Goal: Task Accomplishment & Management: Use online tool/utility

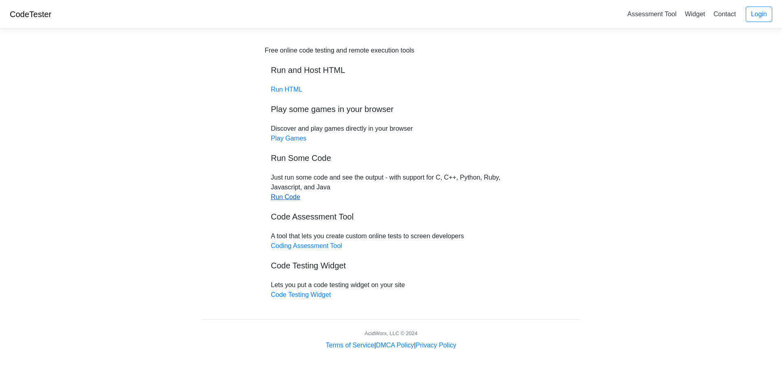
click at [284, 197] on link "Run Code" at bounding box center [285, 196] width 29 height 7
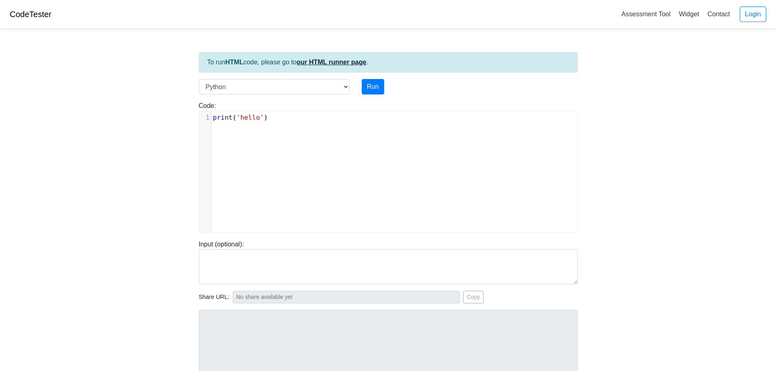
click at [329, 62] on link "our HTML runner page" at bounding box center [332, 62] width 70 height 7
click at [349, 66] on link "our HTML runner page" at bounding box center [332, 62] width 70 height 7
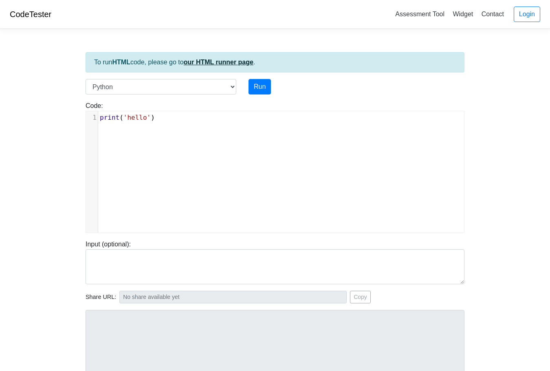
click at [226, 61] on link "our HTML runner page" at bounding box center [219, 62] width 70 height 7
click at [215, 63] on link "our HTML runner page" at bounding box center [219, 62] width 70 height 7
click at [225, 64] on link "our HTML runner page" at bounding box center [219, 62] width 70 height 7
click at [227, 64] on link "our HTML runner page" at bounding box center [219, 62] width 70 height 7
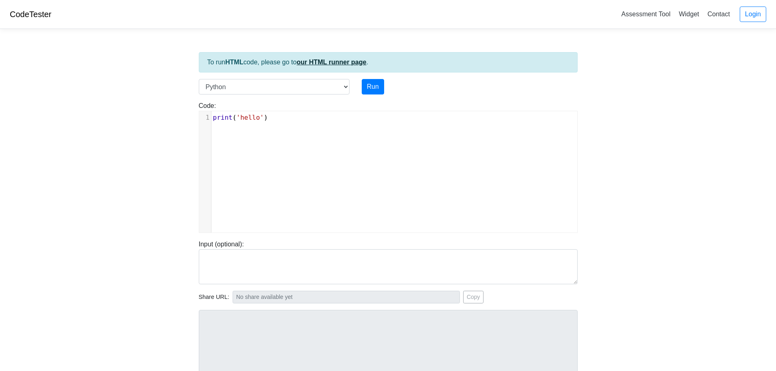
click at [323, 62] on link "our HTML runner page" at bounding box center [332, 62] width 70 height 7
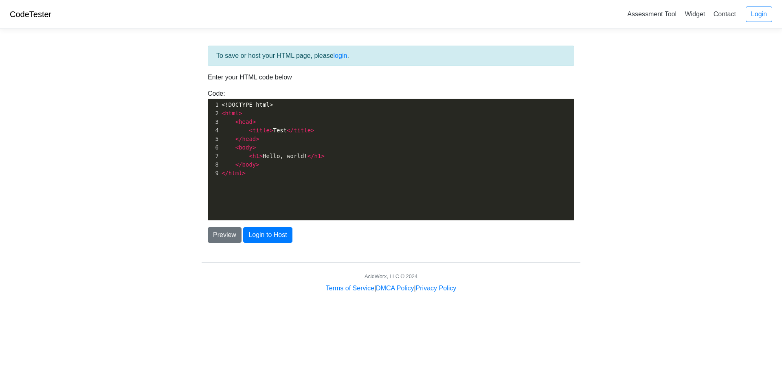
scroll to position [3, 0]
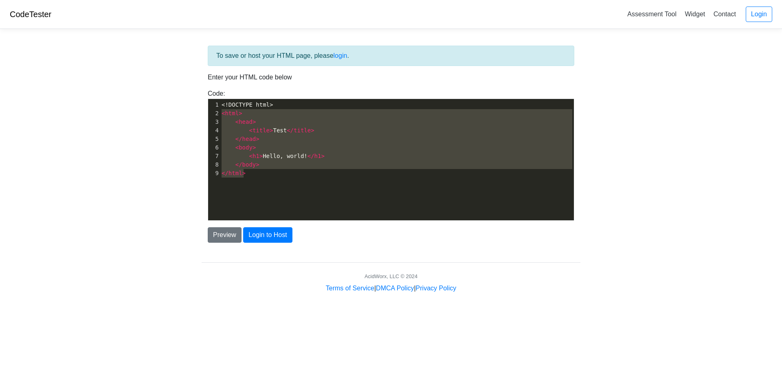
type textarea "<!DOCTYPE html> <html> <head> <title>Test</title> </head> <body> <h1>Hello, wor…"
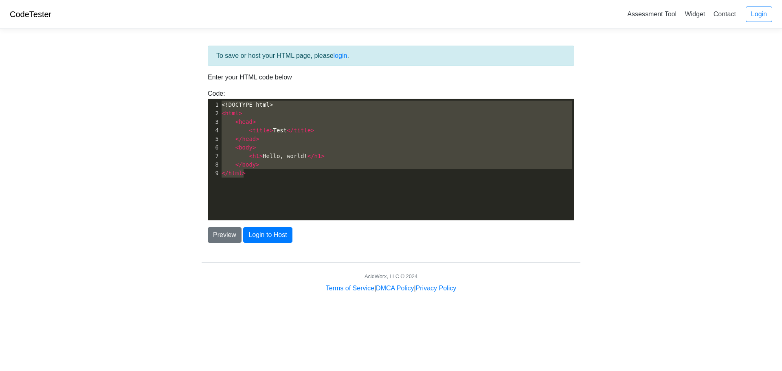
drag, startPoint x: 287, startPoint y: 179, endPoint x: 214, endPoint y: 102, distance: 105.7
click at [220, 102] on div "x 1 <!DOCTYPE html> 2 < html > 3 < head > 4 < title > Test </ title > 5 </ head…" at bounding box center [400, 139] width 360 height 80
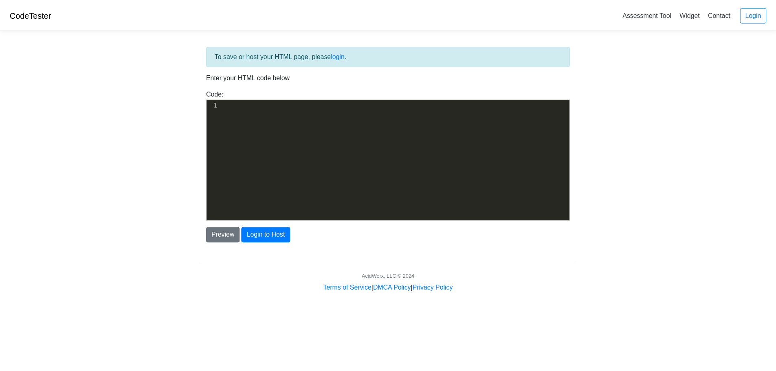
scroll to position [1655, 0]
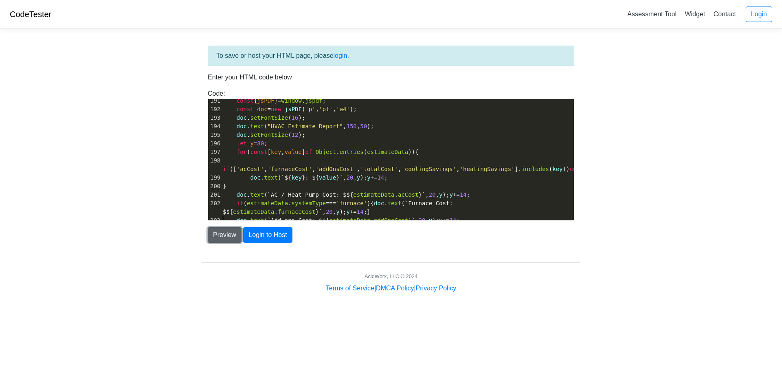
click at [231, 235] on button "Preview" at bounding box center [225, 234] width 34 height 15
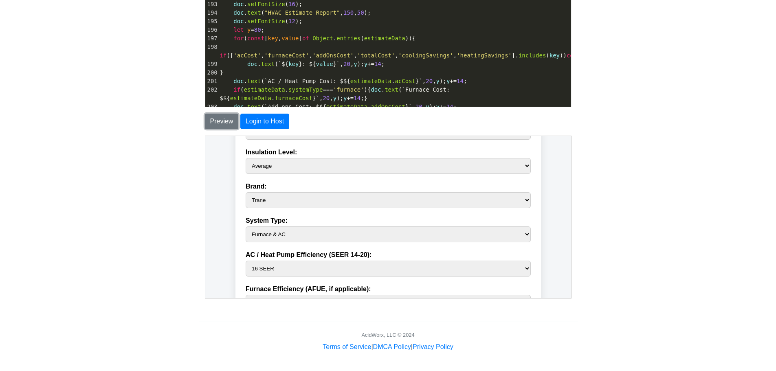
scroll to position [163, 0]
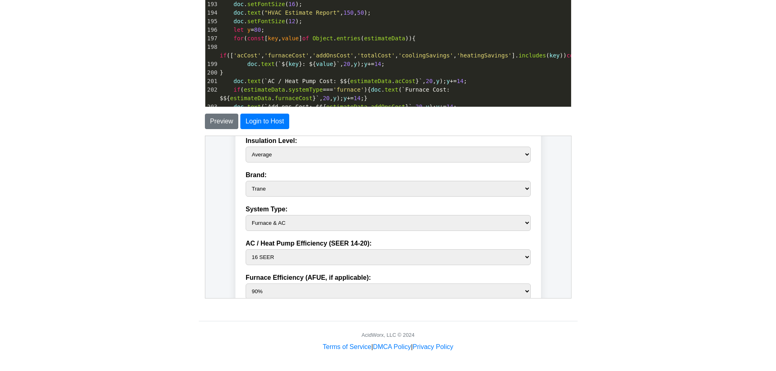
click at [520, 220] on select "Furnace & AC Heat Pump Air Handler" at bounding box center [387, 223] width 285 height 16
select select "heatPump"
click at [245, 215] on select "Furnace & AC Heat Pump Air Handler" at bounding box center [387, 223] width 285 height 16
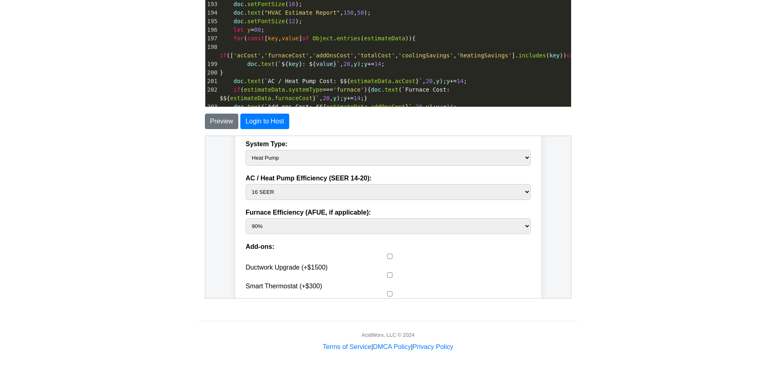
scroll to position [244, 0]
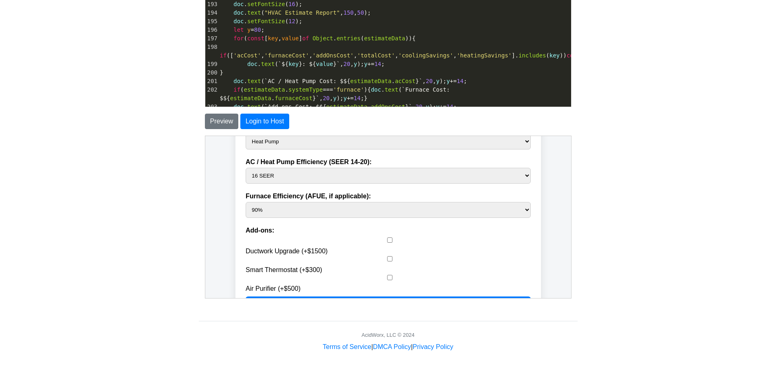
click at [522, 175] on select "14 SEER 15 SEER 16 SEER 17 SEER 18 SEER 19 SEER 20 SEER" at bounding box center [387, 175] width 285 height 16
select select "20"
click at [245, 167] on select "14 SEER 15 SEER 16 SEER 17 SEER 18 SEER 19 SEER 20 SEER" at bounding box center [387, 175] width 285 height 16
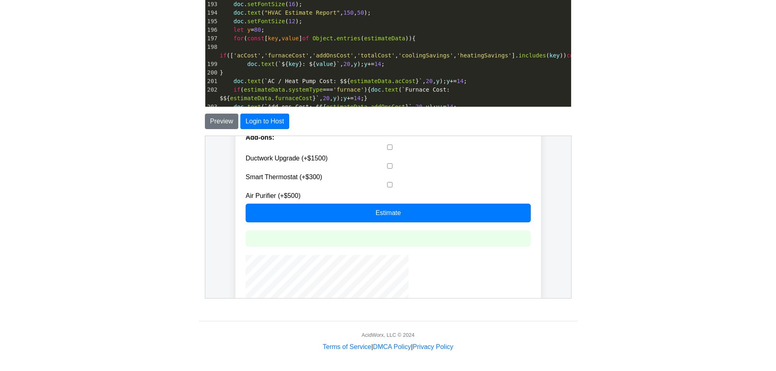
scroll to position [342, 0]
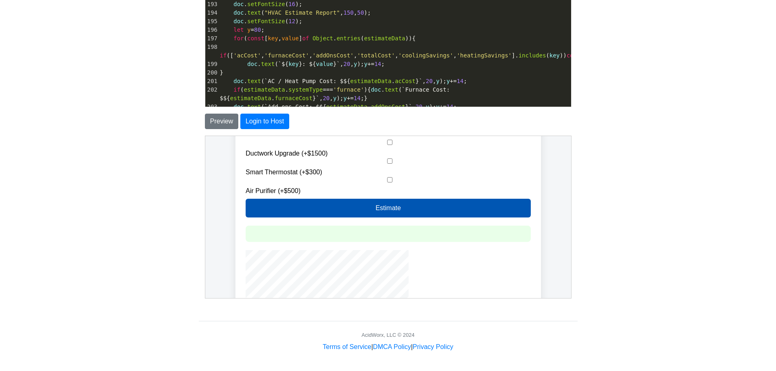
click at [481, 207] on button "Estimate" at bounding box center [387, 207] width 285 height 19
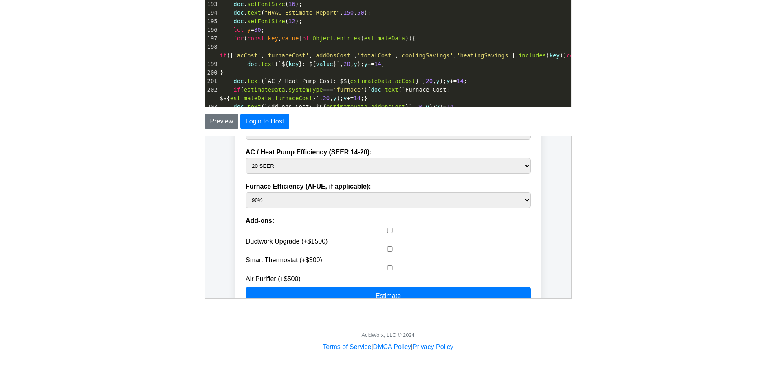
scroll to position [0, 0]
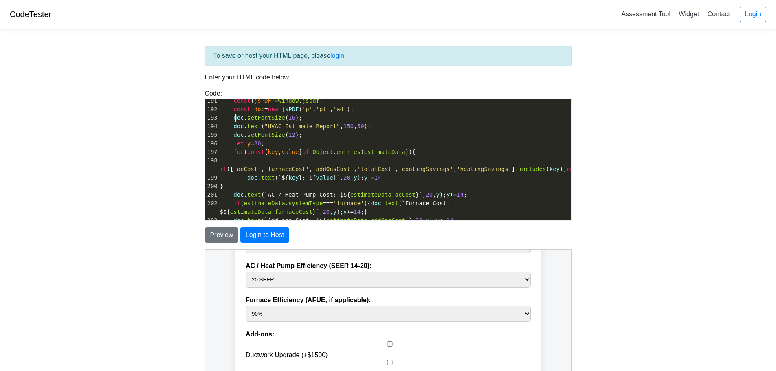
click at [235, 114] on pre "doc . setFontSize ( 16 );" at bounding box center [394, 118] width 353 height 9
type textarea "doc.text("HVAC Estimate Report",150,50);"
click at [235, 114] on pre "doc . setFontSize ( 16 );" at bounding box center [394, 118] width 353 height 9
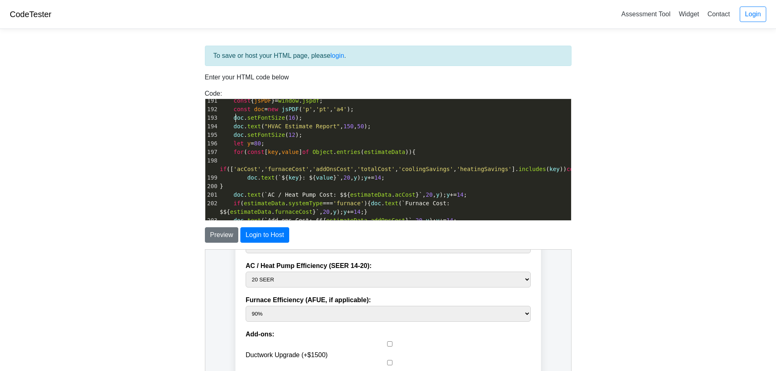
click at [235, 114] on pre "doc . setFontSize ( 16 );" at bounding box center [394, 118] width 353 height 9
type textarea "doc.text("HVAC Estimate Report",150,50);"
click at [235, 114] on pre "doc . setFontSize ( 16 );" at bounding box center [394, 118] width 353 height 9
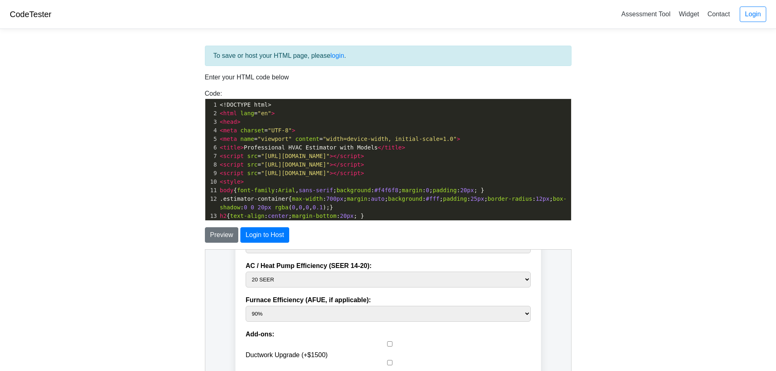
drag, startPoint x: 212, startPoint y: 104, endPoint x: 451, endPoint y: 247, distance: 278.2
click at [451, 247] on div "To save or host your HTML page, please login . Enter your HTML code below Code:…" at bounding box center [388, 230] width 379 height 369
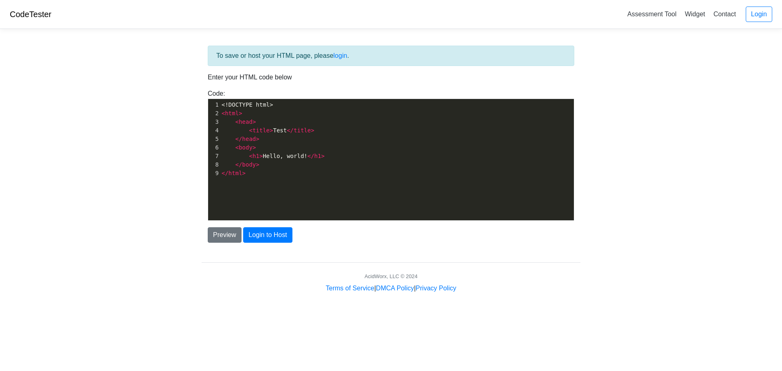
scroll to position [3, 0]
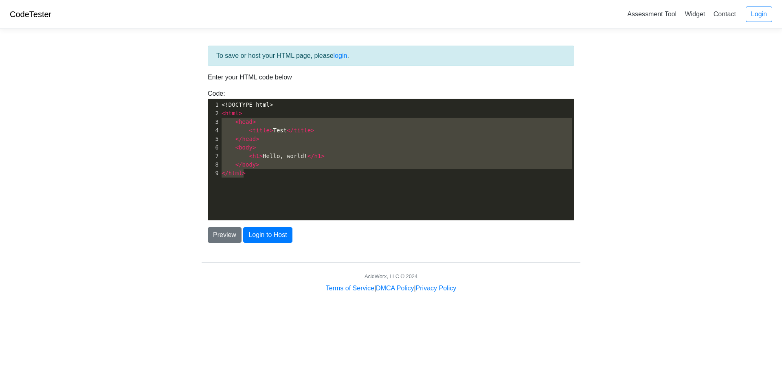
type textarea "<!DOCTYPE html> <html> <head> <title>Test</title> </head> <body> <h1>Hello, wor…"
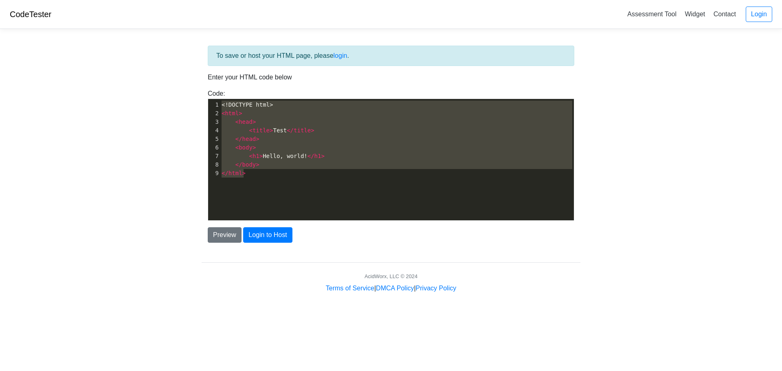
drag, startPoint x: 267, startPoint y: 180, endPoint x: 196, endPoint y: 105, distance: 104.0
click at [196, 105] on div "To save or host your HTML page, please login . Enter your HTML code below Code:…" at bounding box center [391, 164] width 391 height 258
paste textarea
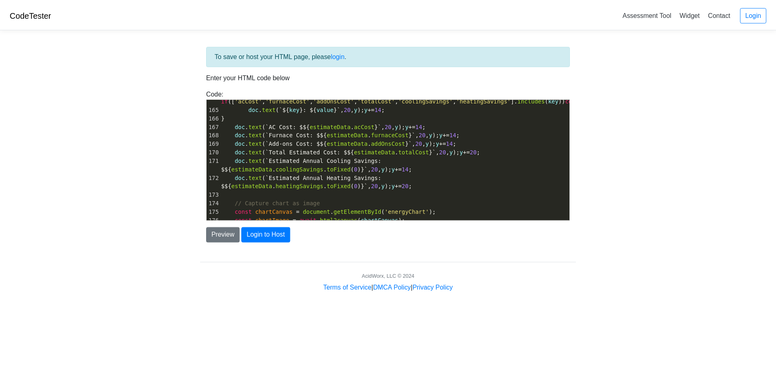
scroll to position [1415, 0]
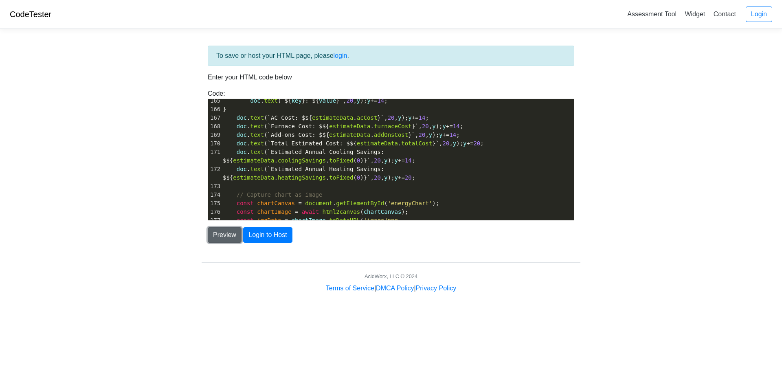
click at [216, 240] on button "Preview" at bounding box center [225, 234] width 34 height 15
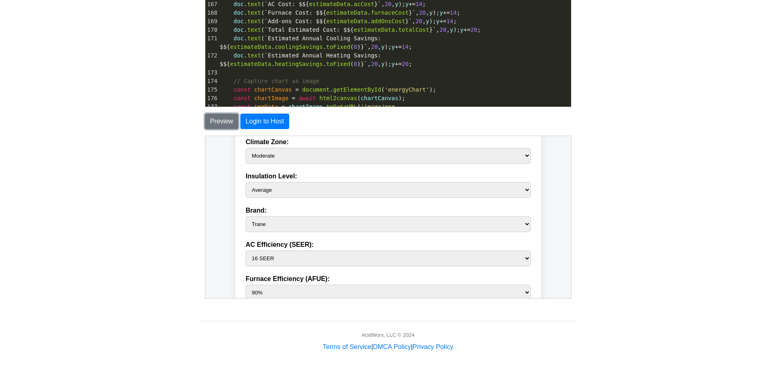
scroll to position [130, 0]
click at [521, 220] on select "Trane RunTru" at bounding box center [387, 221] width 285 height 16
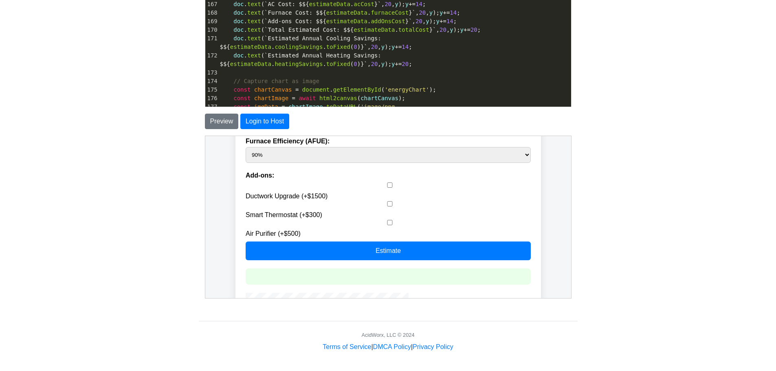
scroll to position [267, 0]
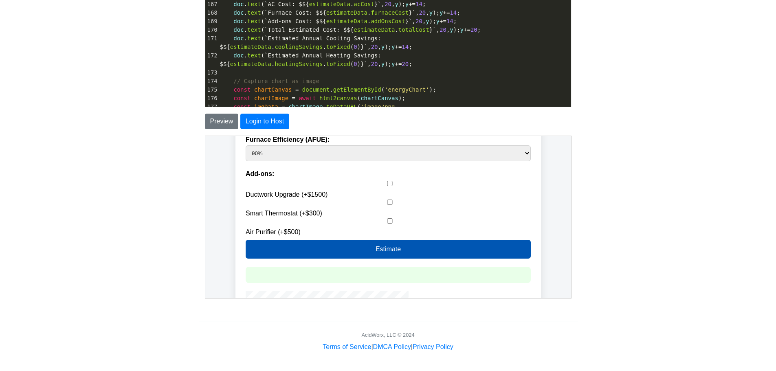
click at [473, 249] on button "Estimate" at bounding box center [387, 249] width 285 height 19
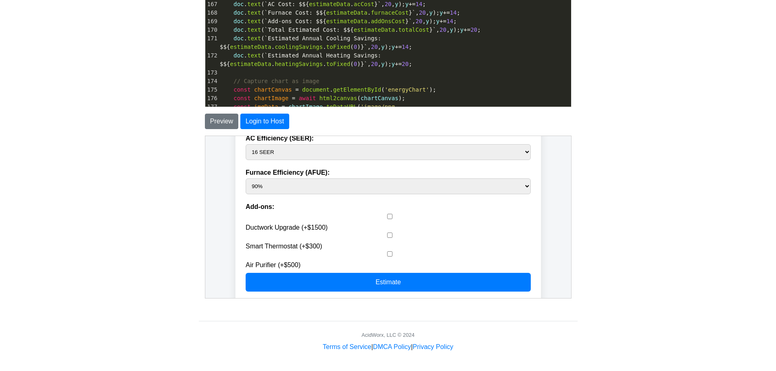
scroll to position [238, 0]
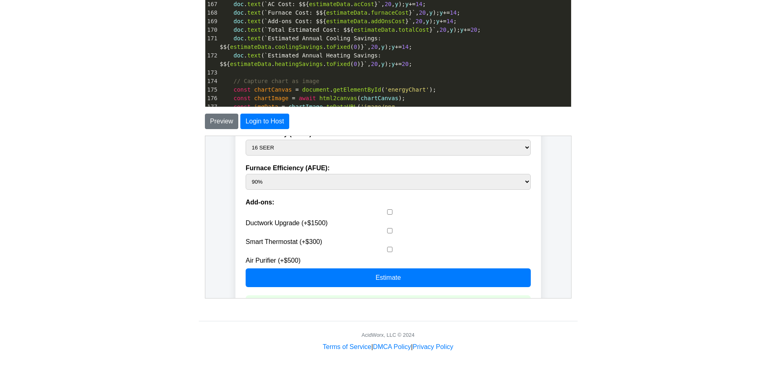
click at [389, 215] on form "Square Footage: 2000 sq ft Number of Stories: 1 story(ies) Climate Zone: Hot Mo…" at bounding box center [387, 114] width 285 height 343
click at [387, 211] on input "checkbox" at bounding box center [388, 211] width 285 height 5
checkbox input "true"
click at [384, 229] on input "checkbox" at bounding box center [388, 230] width 285 height 5
checkbox input "true"
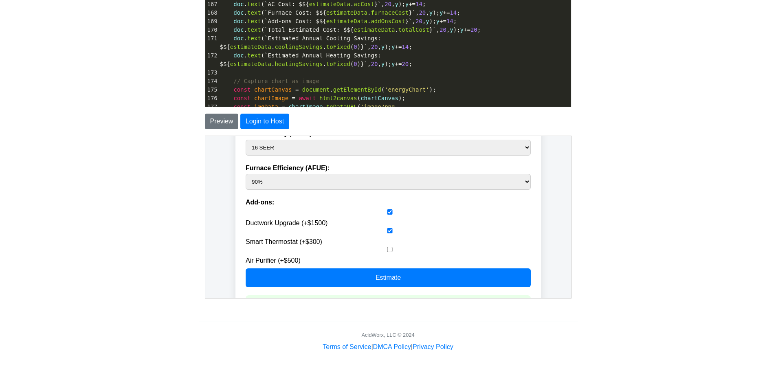
click at [387, 251] on input "checkbox" at bounding box center [388, 248] width 285 height 5
checkbox input "true"
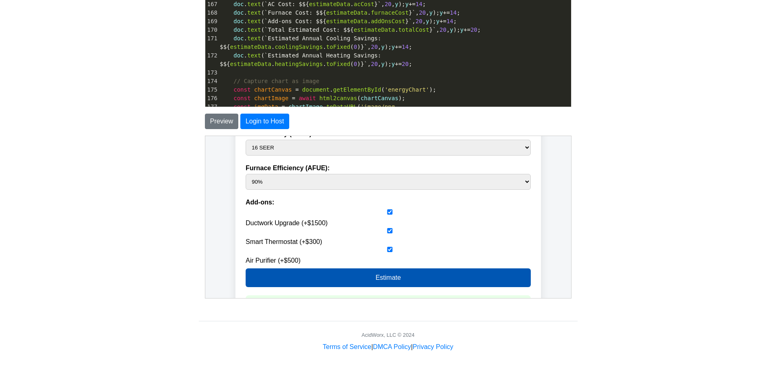
click at [385, 276] on button "Estimate" at bounding box center [387, 277] width 285 height 19
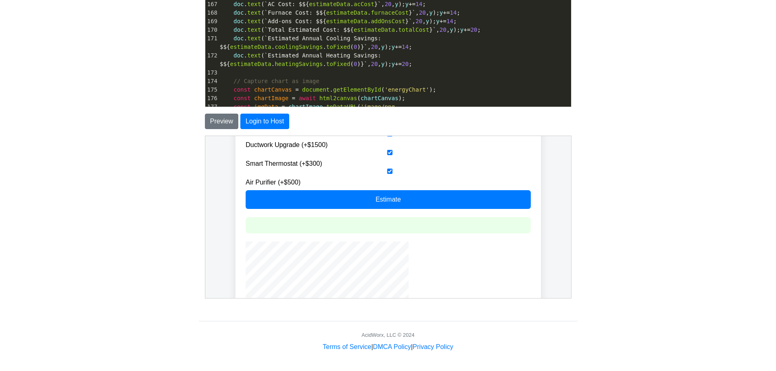
scroll to position [323, 0]
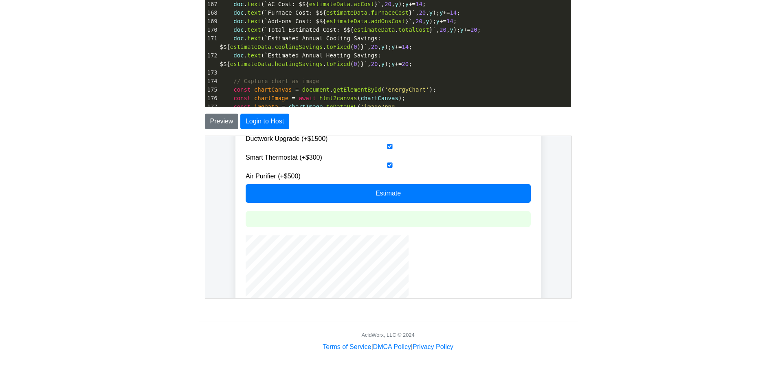
click at [398, 217] on div at bounding box center [387, 219] width 285 height 16
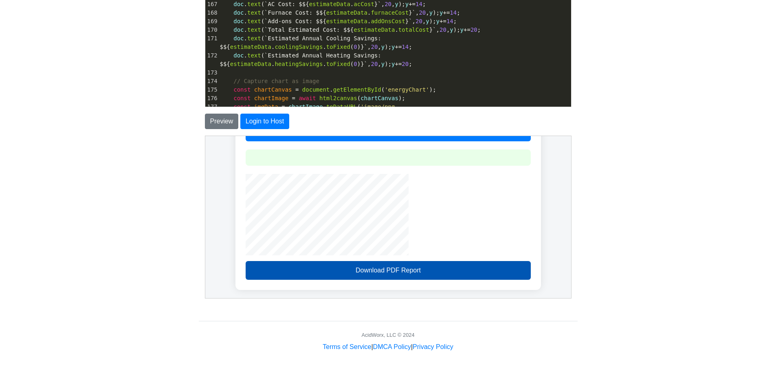
click at [455, 269] on button "Download PDF Report" at bounding box center [387, 270] width 285 height 19
click at [367, 269] on button "Download PDF Report" at bounding box center [387, 270] width 285 height 19
click at [393, 271] on button "Download PDF Report" at bounding box center [387, 270] width 285 height 19
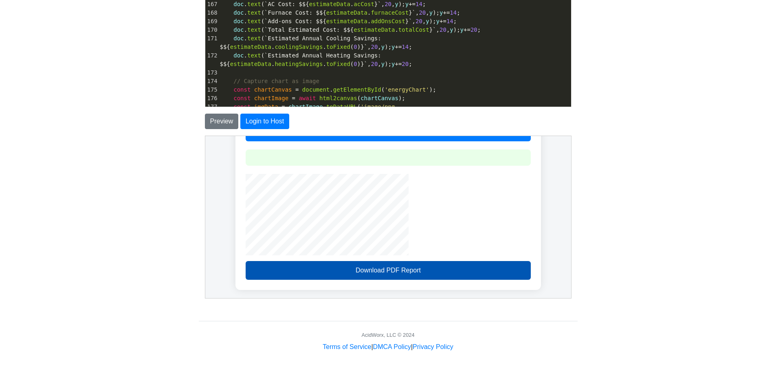
click at [393, 271] on button "Download PDF Report" at bounding box center [387, 270] width 285 height 19
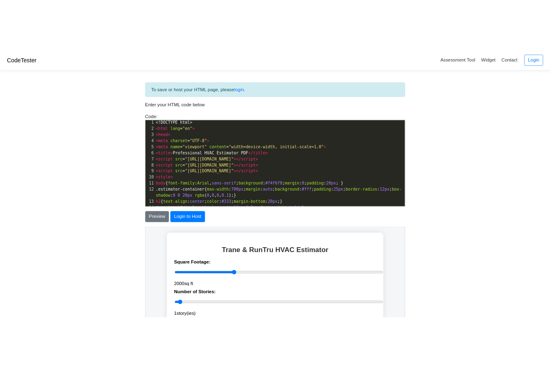
scroll to position [3, 0]
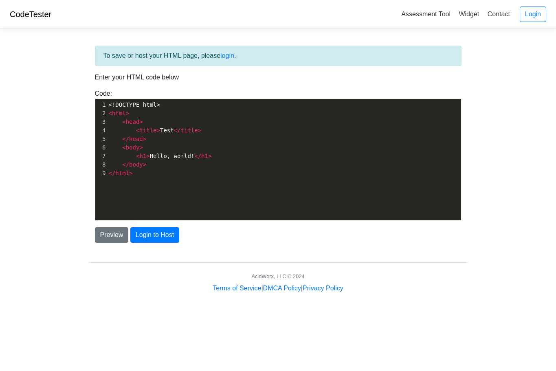
scroll to position [3, 0]
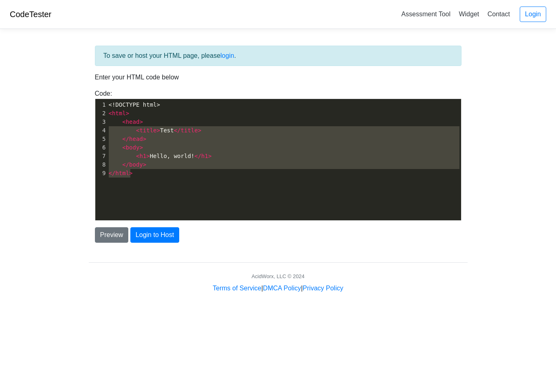
type textarea "<!DOCTYPE html> <html> <head> <title>Test</title> </head> <body> <h1>Hello, wor…"
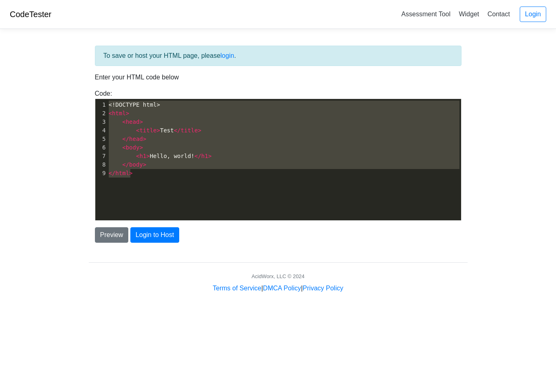
drag, startPoint x: 173, startPoint y: 173, endPoint x: 90, endPoint y: 92, distance: 115.8
click at [90, 92] on div "Code: <!DOCTYPE html> <html> <head> <title>Test</title> </head> <body> <h1>Hell…" at bounding box center [278, 155] width 379 height 132
paste textarea
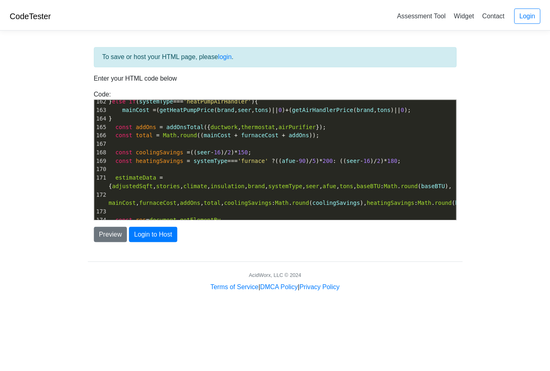
scroll to position [1398, 0]
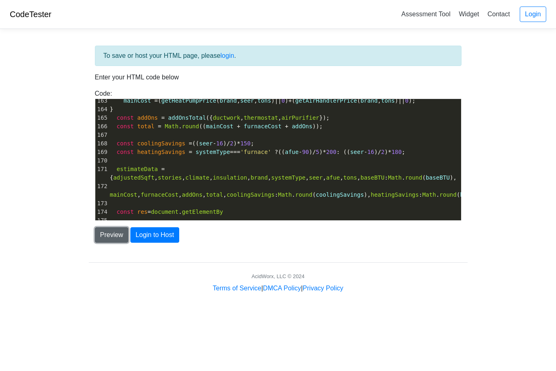
click at [109, 233] on button "Preview" at bounding box center [112, 234] width 34 height 15
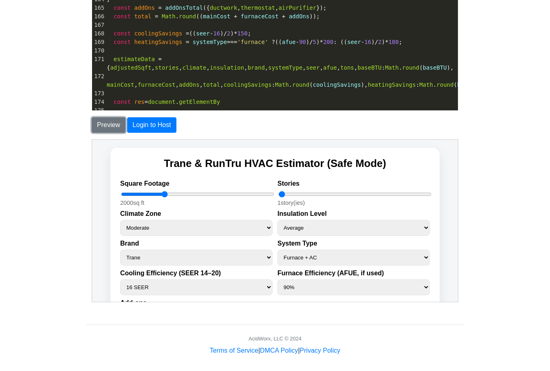
scroll to position [114, 0]
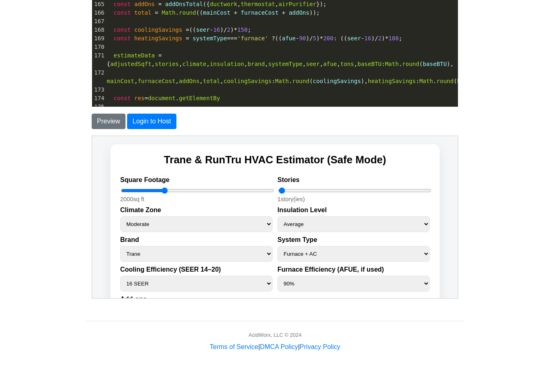
click at [422, 253] on select "Furnace + AC Air Handler + AC Heat Pump Heat Pump + Air Handler" at bounding box center [353, 254] width 152 height 16
select select "heatPumpAirHandler"
click at [277, 246] on select "Furnace + AC Air Handler + AC Heat Pump Heat Pump + Air Handler" at bounding box center [353, 254] width 152 height 16
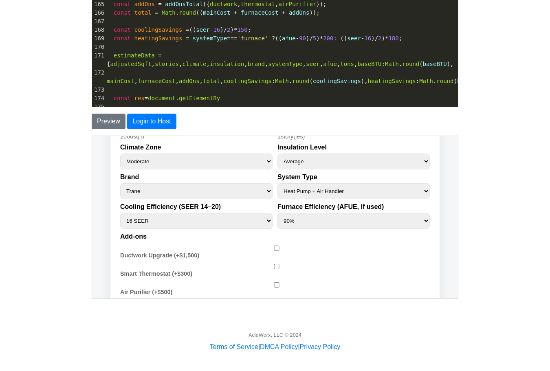
scroll to position [65, 0]
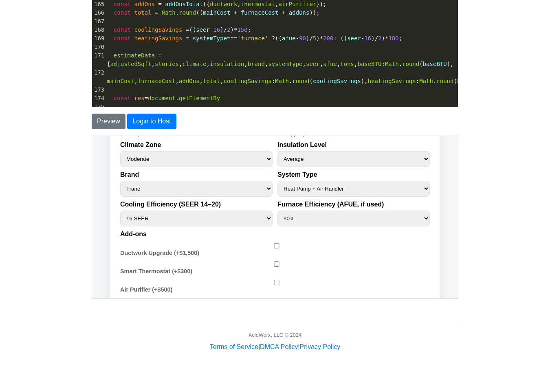
click at [273, 241] on div "Trane & RunTru HVAC Estimator (Safe Mode) Square Footage 2000 sq ft Stories 1 s…" at bounding box center [274, 284] width 329 height 411
click at [272, 265] on input "Smart Thermostat (+$300)" at bounding box center [276, 263] width 310 height 5
checkbox input "true"
click at [273, 245] on input "Ductwork Upgrade (+$1,500)" at bounding box center [276, 245] width 310 height 5
checkbox input "true"
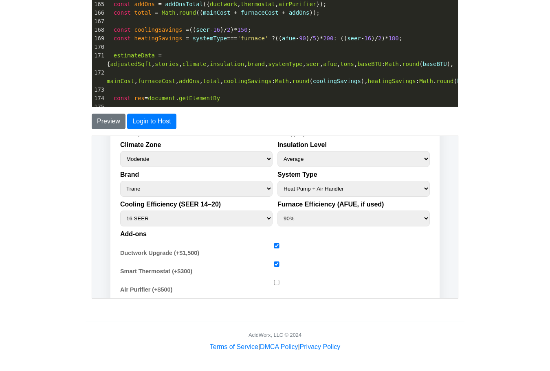
click at [274, 281] on input "Air Purifier (+$500)" at bounding box center [276, 281] width 310 height 5
checkbox input "true"
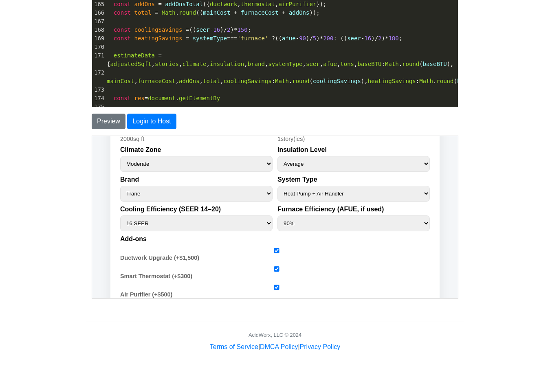
scroll to position [63, 0]
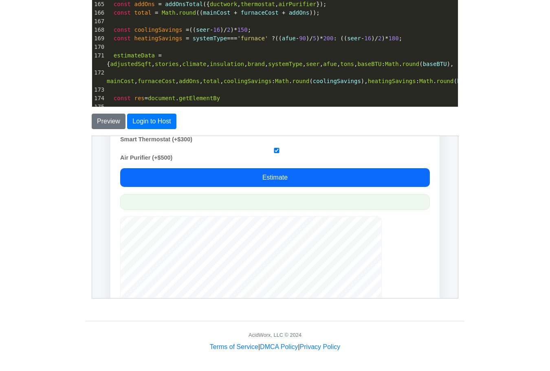
drag, startPoint x: 454, startPoint y: 235, endPoint x: 555, endPoint y: 383, distance: 179.4
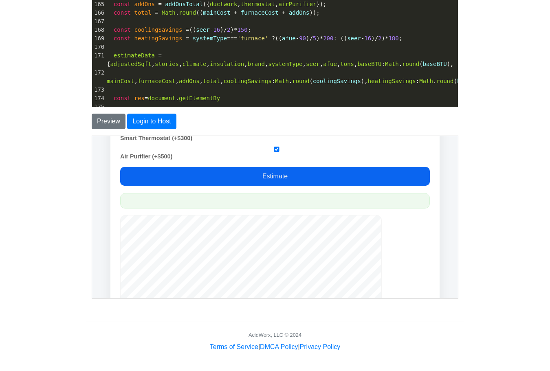
click at [389, 174] on button "Estimate" at bounding box center [275, 176] width 310 height 19
click at [265, 176] on button "Estimate" at bounding box center [275, 176] width 310 height 19
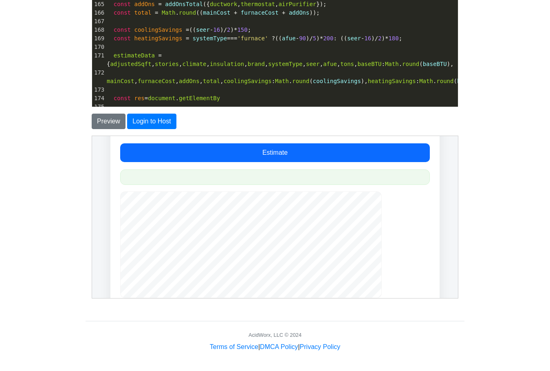
scroll to position [220, 0]
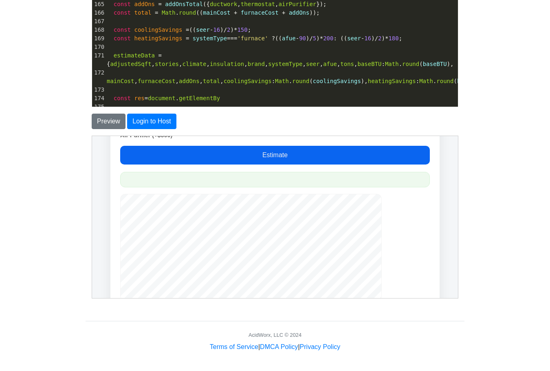
click at [283, 154] on button "Estimate" at bounding box center [275, 154] width 310 height 19
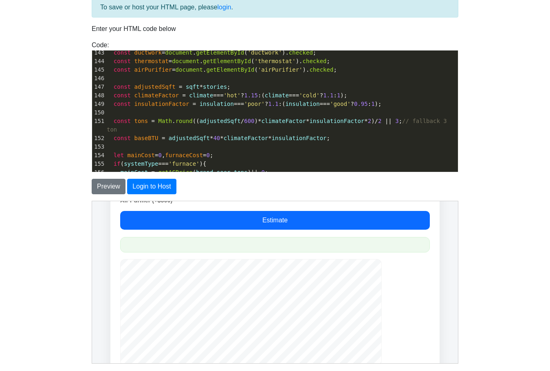
scroll to position [0, 0]
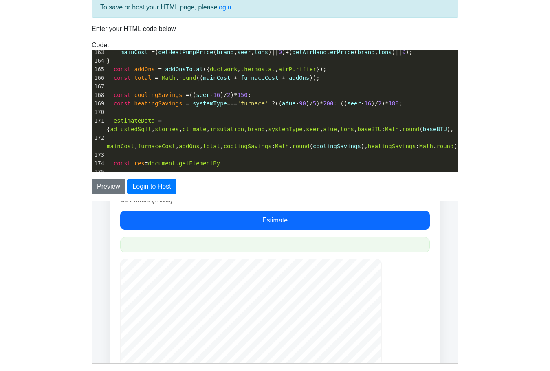
click at [163, 168] on pre "​" at bounding box center [281, 172] width 353 height 9
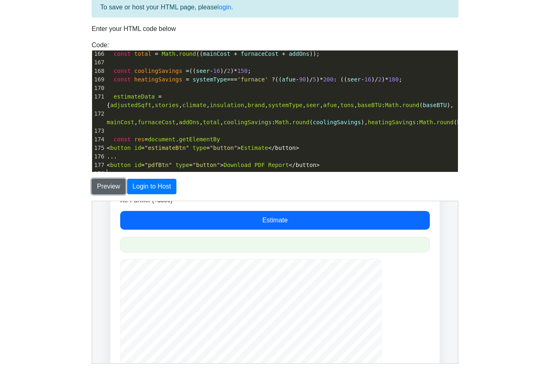
click at [107, 189] on button "Preview" at bounding box center [109, 186] width 34 height 15
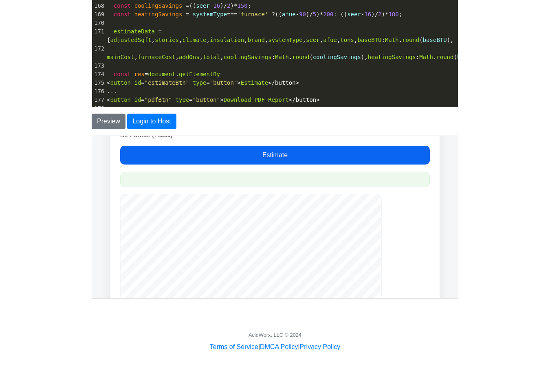
click at [347, 156] on button "Estimate" at bounding box center [275, 154] width 310 height 19
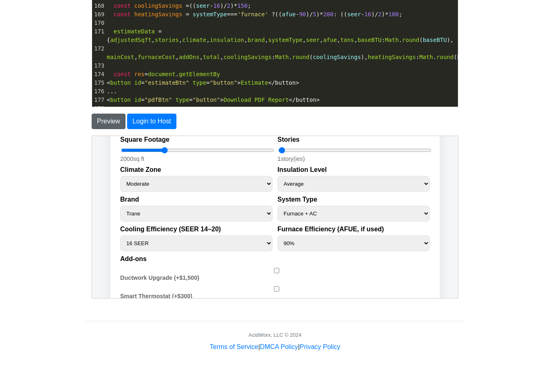
click at [115, 125] on button "Preview" at bounding box center [109, 121] width 34 height 15
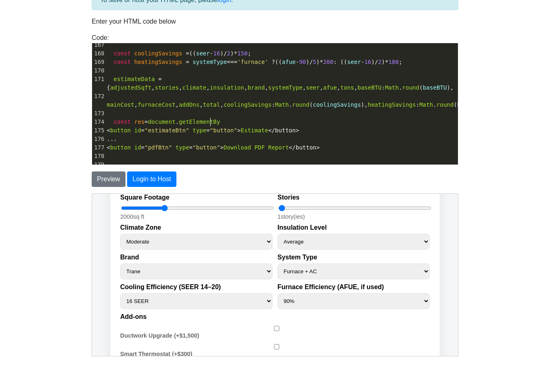
click at [224, 119] on pre "const res = document . getElementBy" at bounding box center [281, 122] width 353 height 9
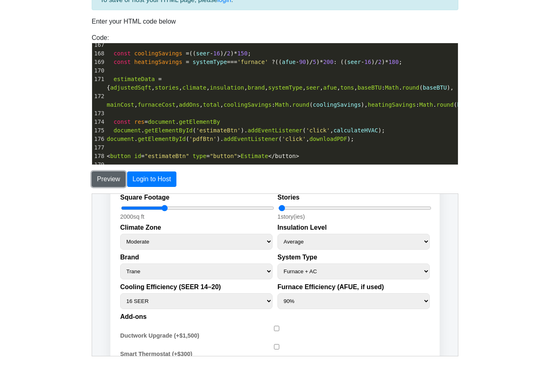
click at [110, 186] on button "Preview" at bounding box center [109, 178] width 34 height 15
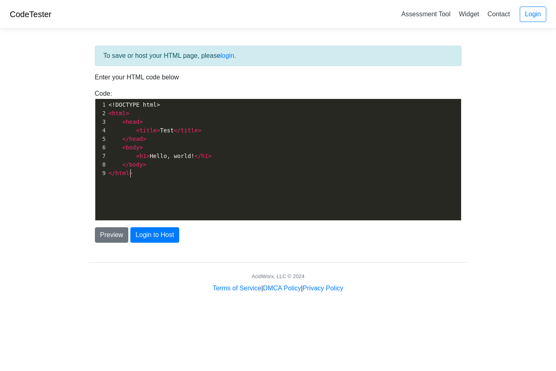
scroll to position [3, 0]
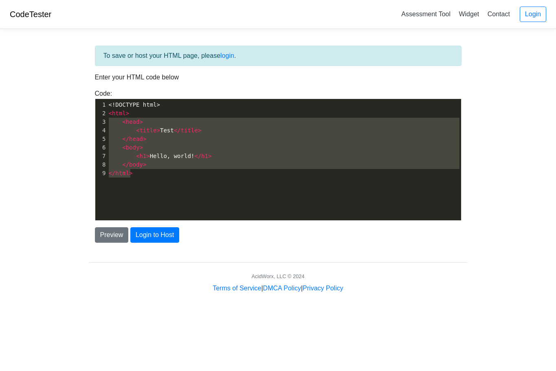
type textarea "<!DOCTYPE html> <html> <head> <title>Test</title> </head> <body> <h1>Hello, wor…"
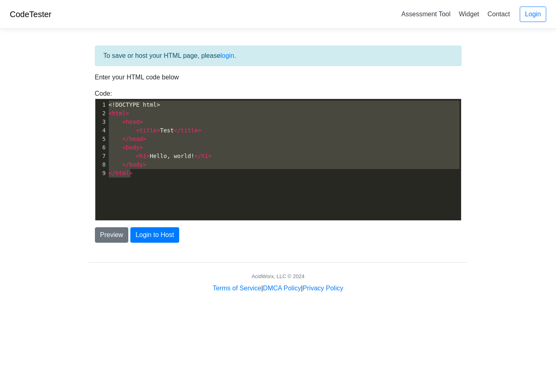
drag, startPoint x: 194, startPoint y: 172, endPoint x: 71, endPoint y: 79, distance: 154.5
click at [71, 79] on body "CodeTester Assessment Tool Widget Contact Login To save or host your HTML page,…" at bounding box center [278, 146] width 556 height 293
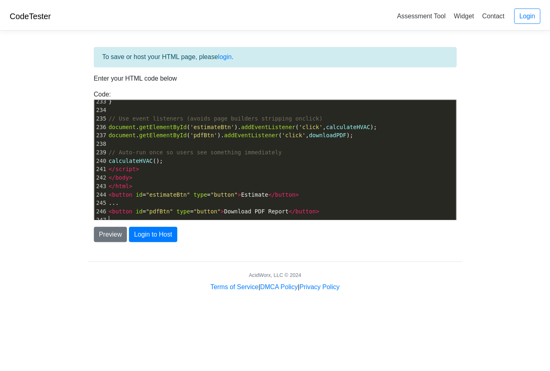
scroll to position [2014, 0]
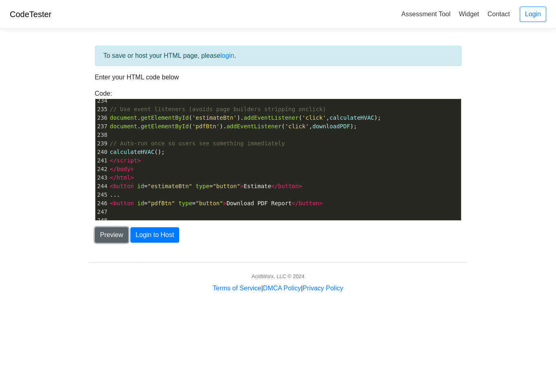
click at [121, 236] on button "Preview" at bounding box center [112, 234] width 34 height 15
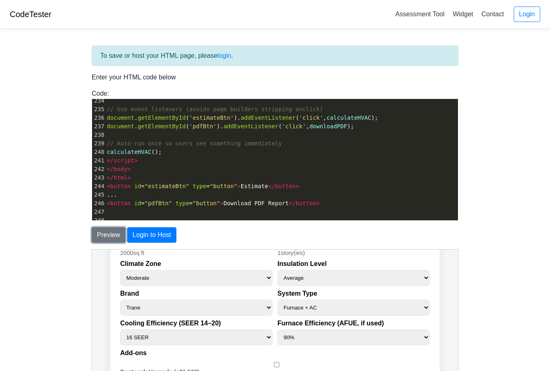
scroll to position [57, 0]
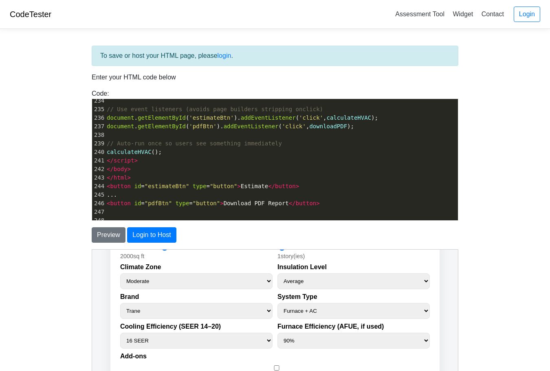
click at [423, 310] on select "Furnace + AC Air Handler + AC Heat Pump Heat Pump + Air Handler" at bounding box center [353, 311] width 152 height 16
select select "heatPumpAirHandler"
click at [277, 303] on select "Furnace + AC Air Handler + AC Heat Pump Heat Pump + Air Handler" at bounding box center [353, 311] width 152 height 16
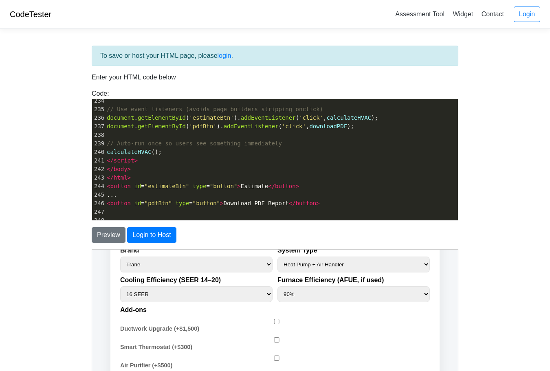
scroll to position [113, 0]
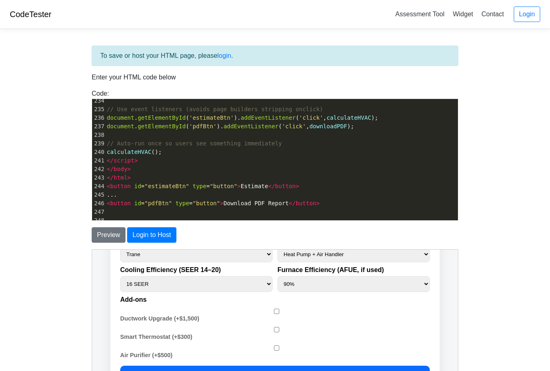
drag, startPoint x: 453, startPoint y: 284, endPoint x: 549, endPoint y: 547, distance: 280.5
click at [271, 281] on div "Cooling Efficiency (SEER 14–20) 14 SEER 15 SEER 16 SEER 17 SEER 18 SEER 19 SEER…" at bounding box center [275, 277] width 310 height 30
click at [264, 284] on select "14 SEER 15 SEER 16 SEER 17 SEER 18 SEER 19 SEER 20 SEER" at bounding box center [196, 284] width 152 height 16
select select "20"
click at [120, 276] on select "14 SEER 15 SEER 16 SEER 17 SEER 18 SEER 19 SEER 20 SEER" at bounding box center [196, 284] width 152 height 16
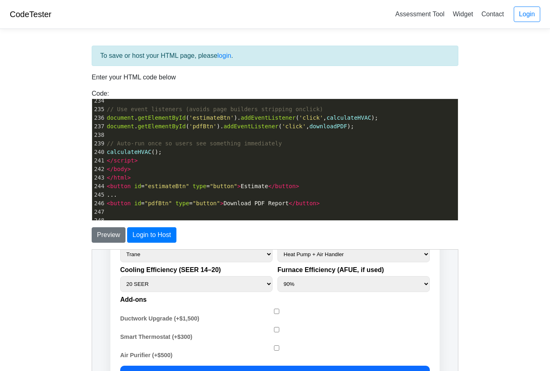
click at [269, 310] on input "Ductwork Upgrade (+$1,500)" at bounding box center [276, 310] width 310 height 5
checkbox input "true"
click at [273, 329] on input "Smart Thermostat (+$300)" at bounding box center [276, 329] width 310 height 5
checkbox input "true"
click at [273, 348] on input "Air Purifier (+$500)" at bounding box center [276, 347] width 310 height 5
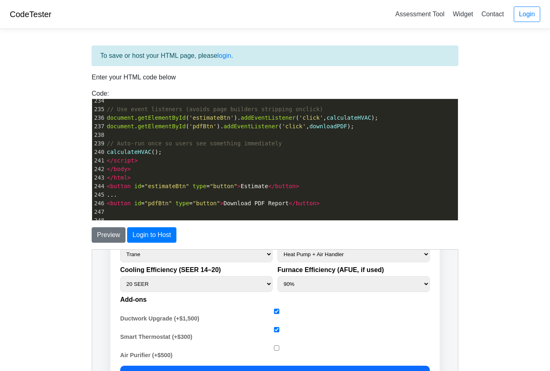
checkbox input "true"
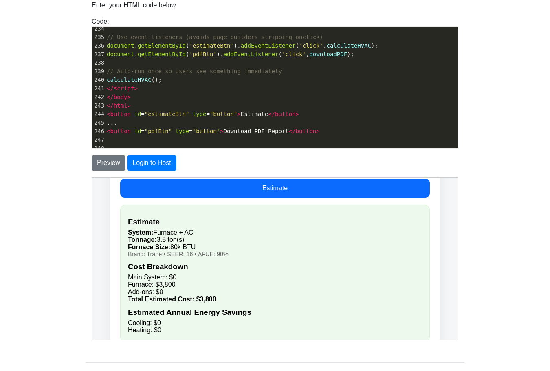
scroll to position [226, 0]
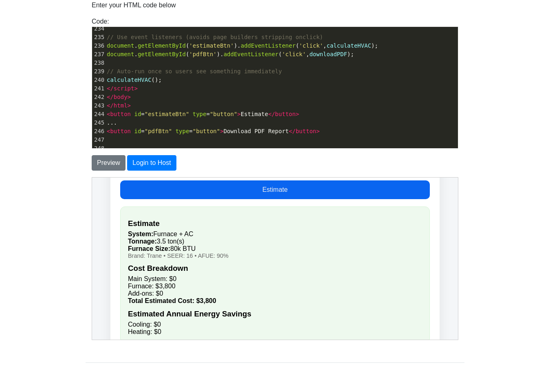
click at [388, 186] on button "Estimate" at bounding box center [275, 189] width 310 height 19
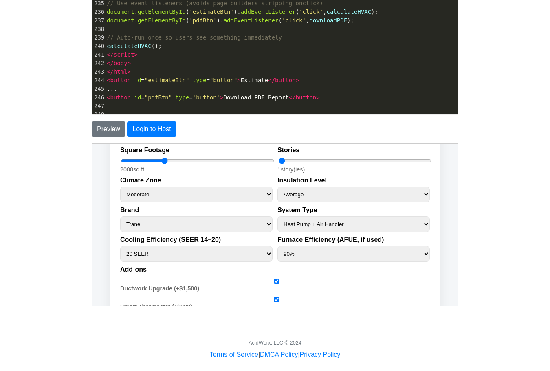
scroll to position [114, 0]
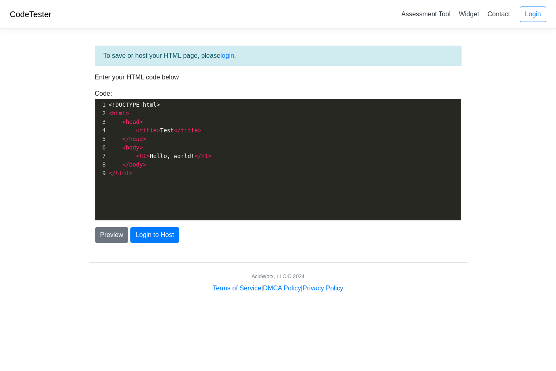
scroll to position [3, 0]
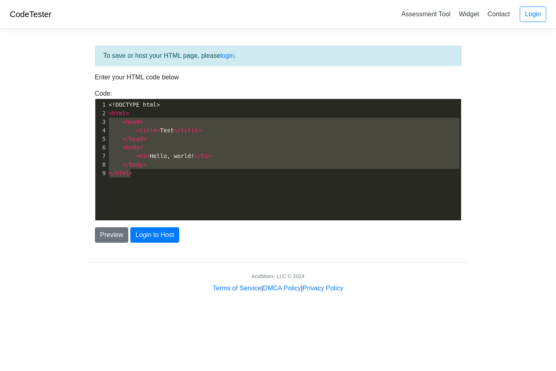
type textarea "<!DOCTYPE html> <html> <head> <title>Test</title> </head> <body> <h1>Hello, wor…"
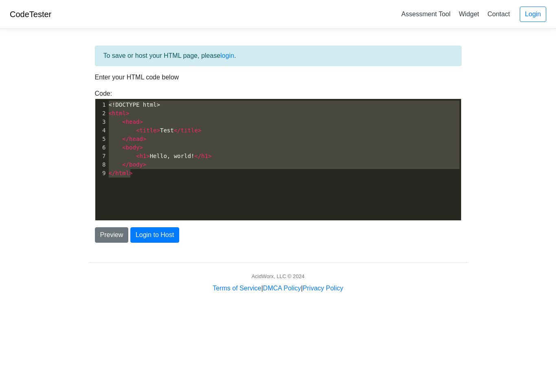
drag, startPoint x: 189, startPoint y: 172, endPoint x: 95, endPoint y: 93, distance: 123.4
click at [95, 93] on div "Code: <!DOCTYPE html> <html> <head> <title>Test</title> </head> <body> <h1>Hell…" at bounding box center [278, 155] width 379 height 132
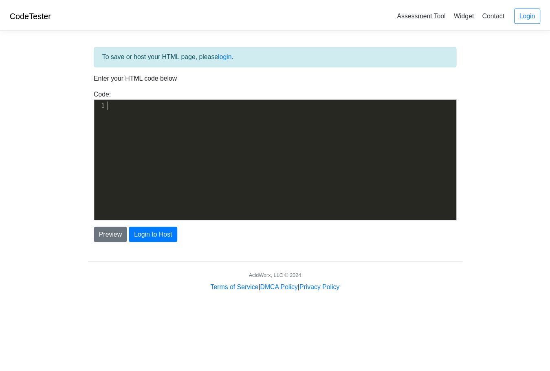
scroll to position [1655, 0]
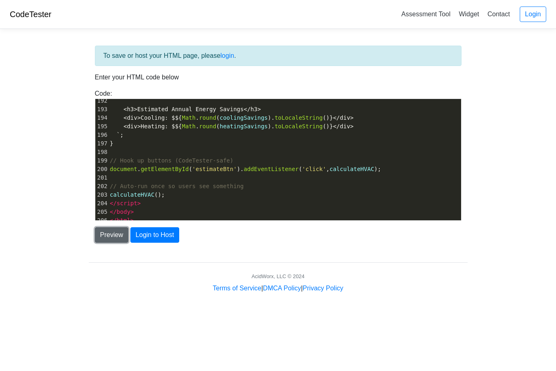
click at [119, 238] on button "Preview" at bounding box center [112, 234] width 34 height 15
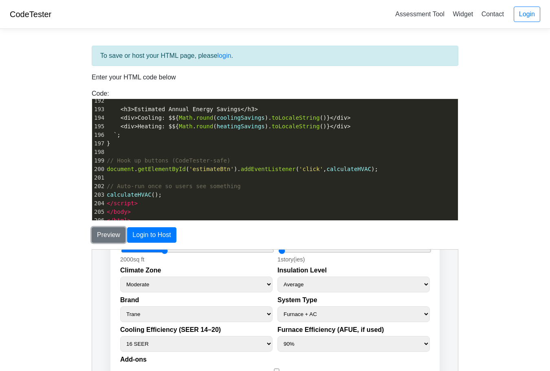
scroll to position [54, 0]
click at [425, 312] on select "Furnace + AC Air Handler + AC Heat Pump Heat Pump + Air Handler" at bounding box center [353, 313] width 152 height 16
select select "heatPumpAirHandler"
click at [277, 305] on select "Furnace + AC Air Handler + AC Heat Pump Heat Pump + Air Handler" at bounding box center [353, 313] width 152 height 16
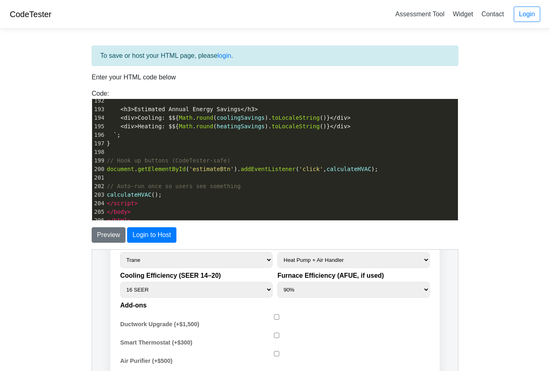
scroll to position [109, 0]
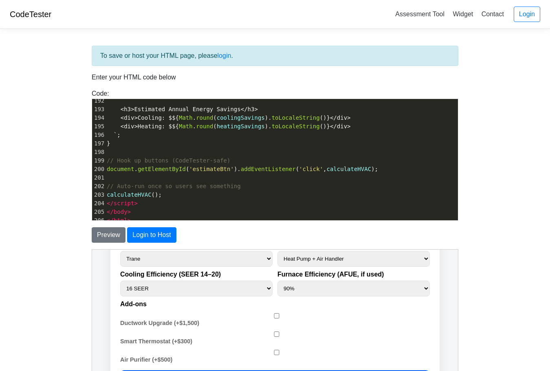
click at [215, 281] on select "14 SEER 15 SEER 16 SEER 17 SEER 18 SEER 19 SEER 20 SEER" at bounding box center [196, 288] width 152 height 16
select select "20"
click at [120, 280] on select "14 SEER 15 SEER 16 SEER 17 SEER 18 SEER 19 SEER 20 SEER" at bounding box center [196, 288] width 152 height 16
click at [274, 354] on input "Air Purifier (+$500)" at bounding box center [276, 351] width 310 height 5
checkbox input "true"
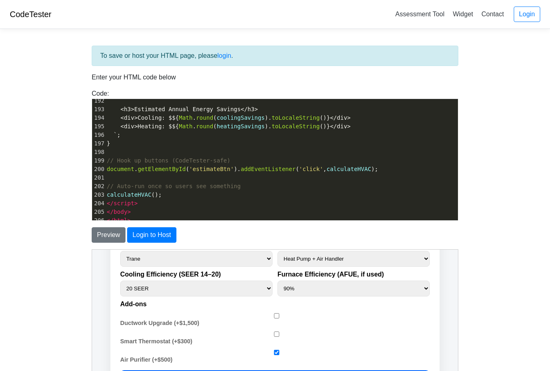
click at [274, 332] on input "Smart Thermostat (+$300)" at bounding box center [276, 333] width 310 height 5
checkbox input "true"
click at [272, 311] on div "Trane & RunTru HVAC Estimator (500 sqft/ton) Square Footage 2000 sq ft Stories …" at bounding box center [274, 346] width 329 height 394
click at [273, 315] on input "Ductwork Upgrade (+$1,500)" at bounding box center [276, 315] width 310 height 5
checkbox input "true"
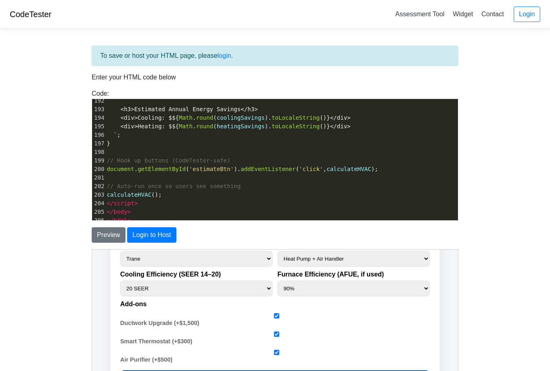
click at [422, 287] on select "90% 95%" at bounding box center [353, 288] width 152 height 16
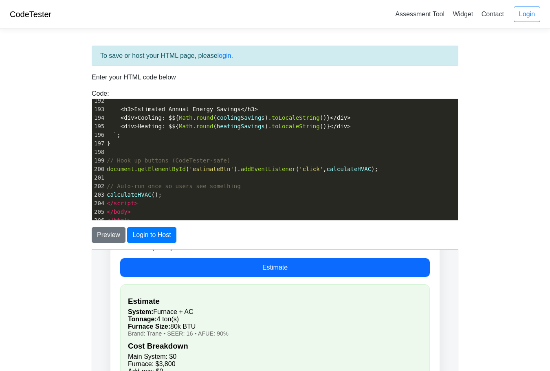
scroll to position [218, 0]
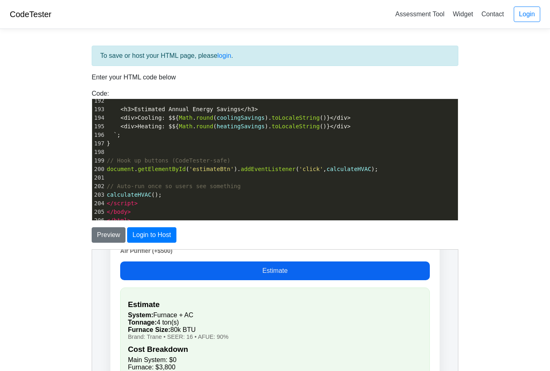
click at [366, 270] on button "Estimate" at bounding box center [275, 270] width 310 height 19
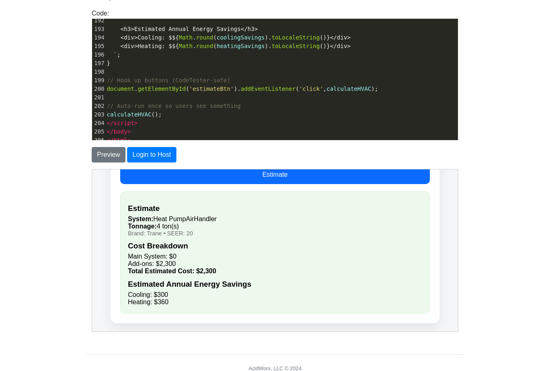
scroll to position [81, 0]
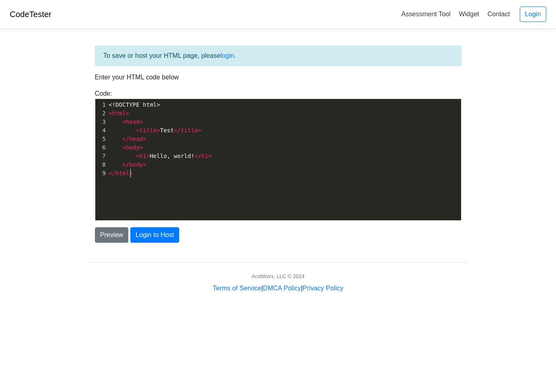
click at [174, 181] on div "xxxxxxxxxx 1 <!DOCTYPE html> 2 < html > 3 < head > 4 < title > Test </ title > …" at bounding box center [284, 166] width 378 height 134
type textarea "</html>"
click at [174, 181] on div "xxxxxxxxxx 1 <!DOCTYPE html> 2 < html > 3 < head > 4 < title > Test </ title > …" at bounding box center [284, 166] width 378 height 134
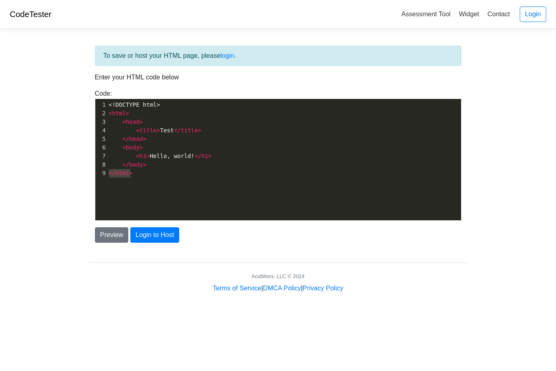
click at [174, 181] on div "x 1 <!DOCTYPE html> 2 < html > 3 < head > 4 < title > Test </ title > 5 </ head…" at bounding box center [284, 166] width 378 height 134
type textarea ">"
click at [174, 181] on div "x 1 <!DOCTYPE html> 2 < html > 3 < head > 4 < title > Test </ title > 5 </ head…" at bounding box center [284, 166] width 378 height 134
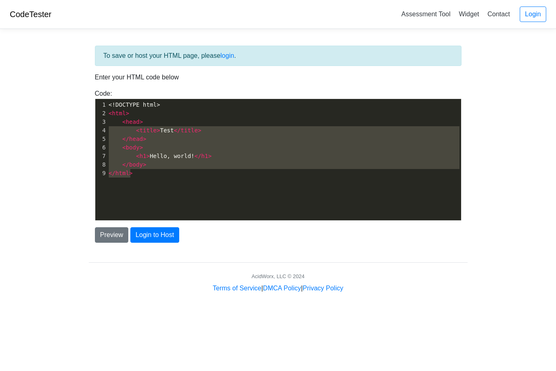
type textarea "<!DOCTYPE html> <html> <head> <title>Test</title> </head> <body> <h1>Hello, wor…"
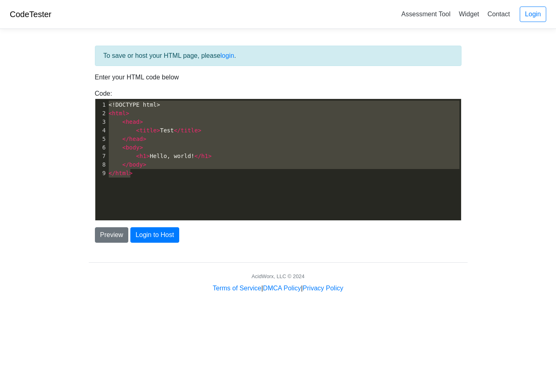
drag, startPoint x: 174, startPoint y: 181, endPoint x: 85, endPoint y: 95, distance: 124.7
click at [85, 95] on div "To save or host your HTML page, please login . Enter your HTML code below Code:…" at bounding box center [278, 164] width 391 height 258
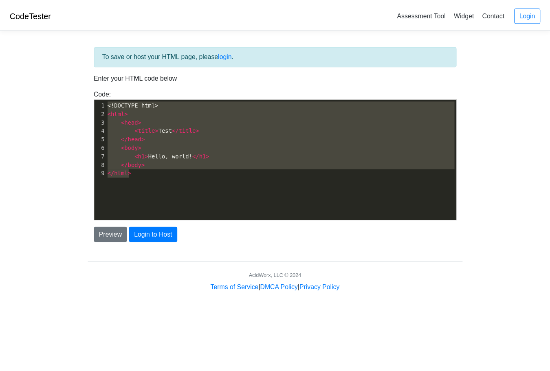
scroll to position [3451, 0]
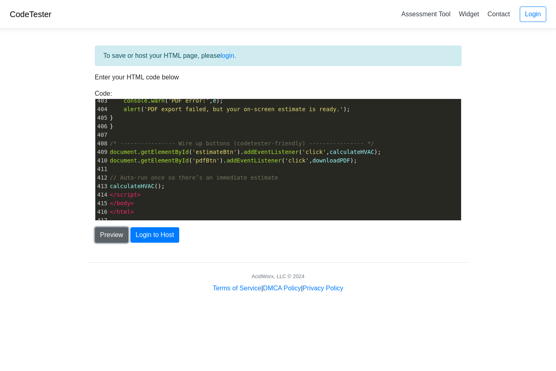
click at [103, 232] on button "Preview" at bounding box center [112, 234] width 34 height 15
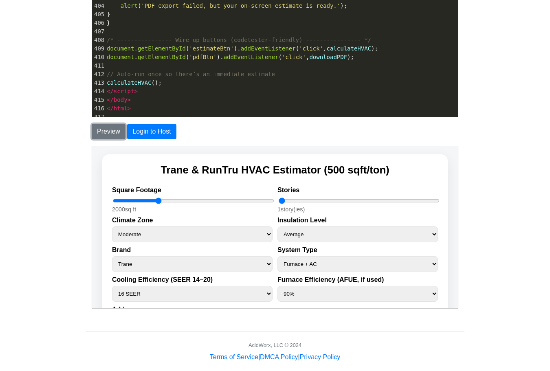
scroll to position [114, 0]
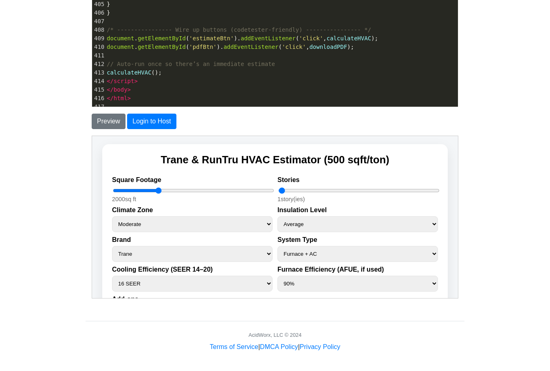
click at [431, 254] on select "Furnace + AC Air Handler + AC Heat Pump Heat Pump + Air Handler" at bounding box center [357, 254] width 160 height 16
select select "heatPumpAirHandler"
click at [277, 246] on select "Furnace + AC Air Handler + AC Heat Pump Heat Pump + Air Handler" at bounding box center [357, 254] width 160 height 16
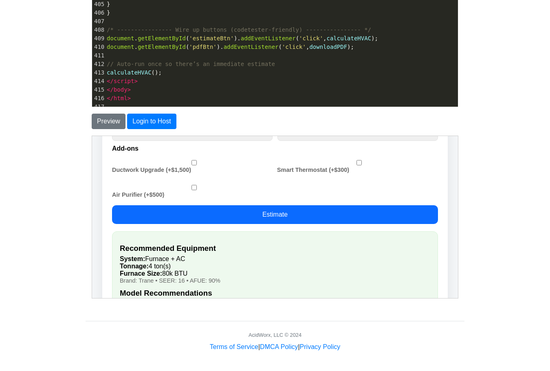
scroll to position [163, 0]
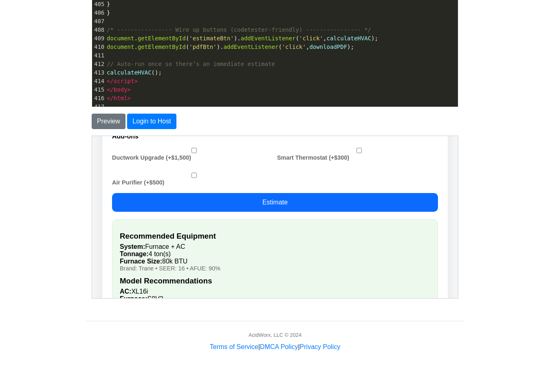
click at [191, 149] on input "Ductwork Upgrade (+$1,500)" at bounding box center [193, 149] width 161 height 5
checkbox input "true"
click at [192, 175] on input "Air Purifier (+$500)" at bounding box center [193, 174] width 161 height 5
checkbox input "true"
click at [356, 149] on input "Smart Thermostat (+$300)" at bounding box center [358, 149] width 161 height 5
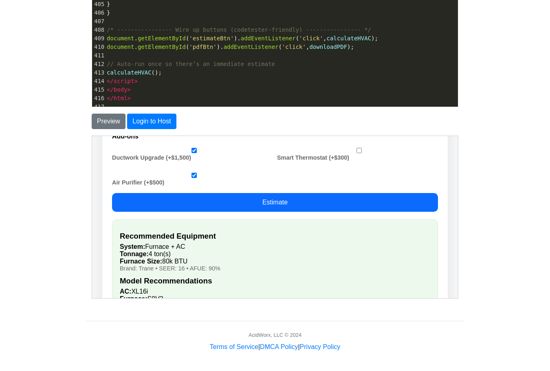
checkbox input "true"
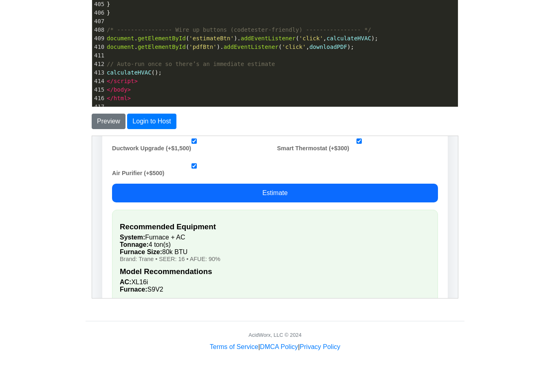
scroll to position [158, 0]
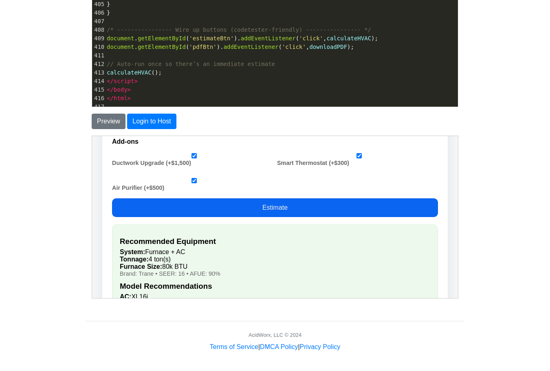
click at [394, 204] on button "Estimate" at bounding box center [275, 207] width 326 height 19
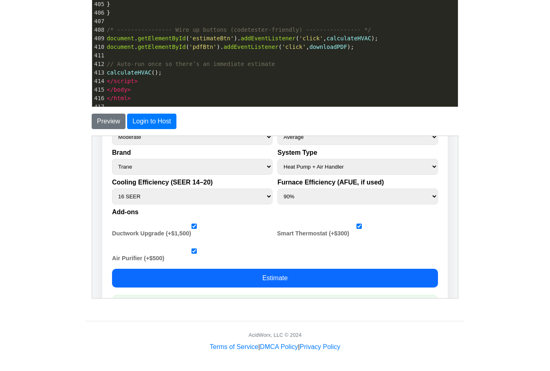
scroll to position [84, 0]
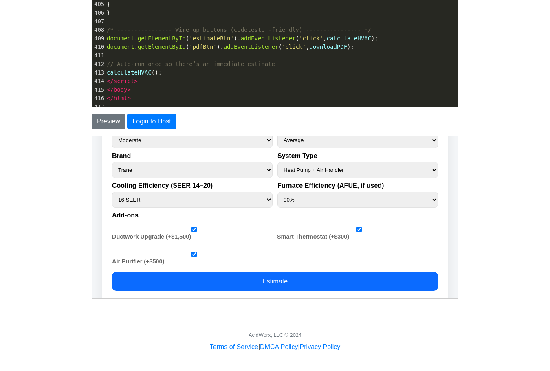
click at [260, 201] on select "14 SEER 15 SEER 16 SEER 17 SEER 18 SEER 19 SEER 20 SEER" at bounding box center [192, 199] width 160 height 16
select select "20"
click at [112, 191] on select "14 SEER 15 SEER 16 SEER 17 SEER 18 SEER 19 SEER 20 SEER" at bounding box center [192, 199] width 160 height 16
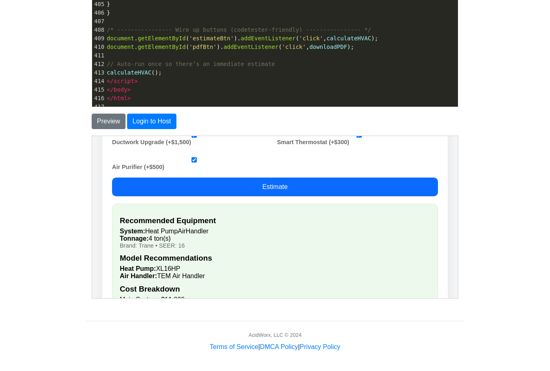
scroll to position [185, 0]
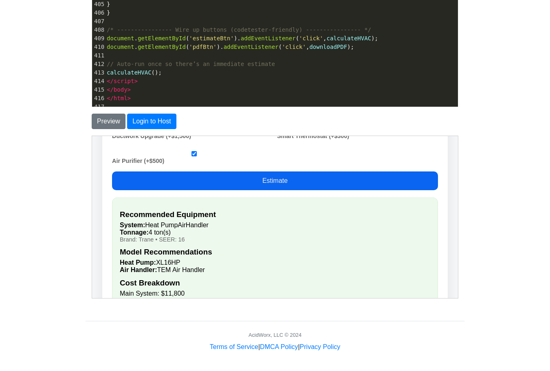
click at [345, 189] on button "Estimate" at bounding box center [275, 180] width 326 height 19
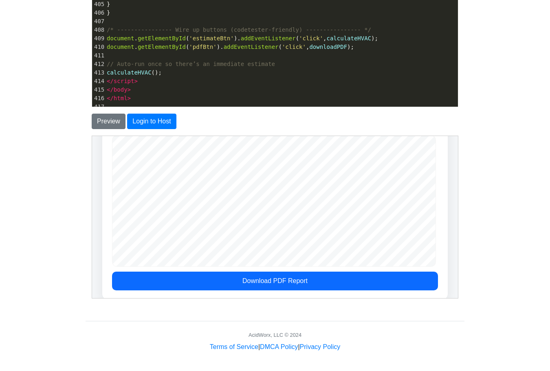
scroll to position [417, 0]
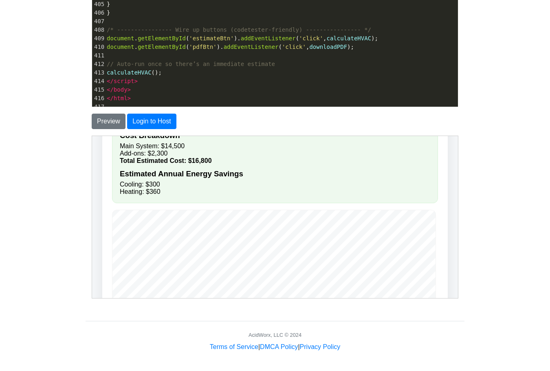
drag, startPoint x: 455, startPoint y: 268, endPoint x: 557, endPoint y: 384, distance: 154.7
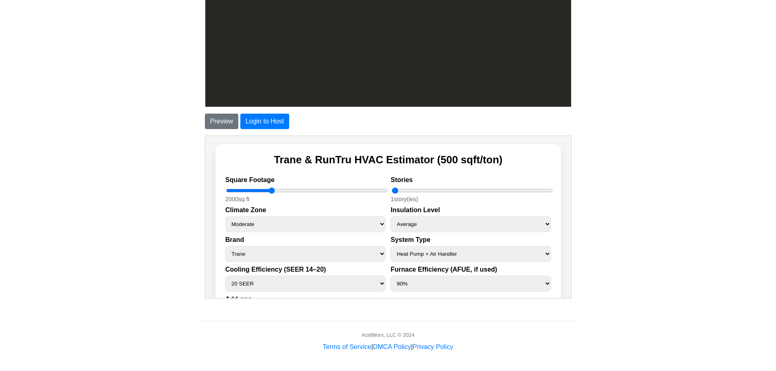
scroll to position [0, 0]
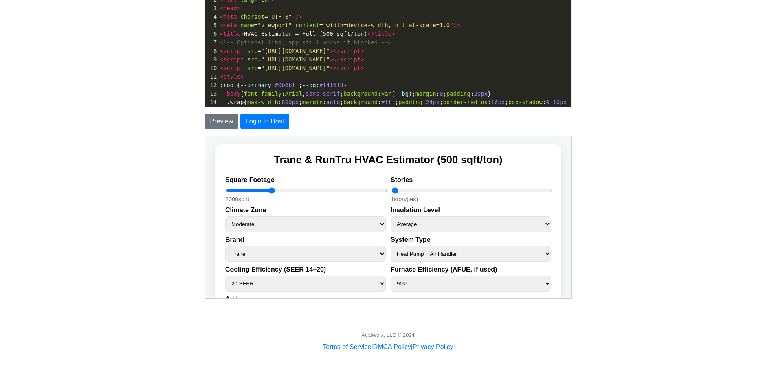
click at [353, 33] on span "< title > HVAC Estimator – Full (500 sqft/ton) </ title >" at bounding box center [307, 34] width 175 height 7
click at [226, 124] on button "Preview" at bounding box center [222, 121] width 34 height 15
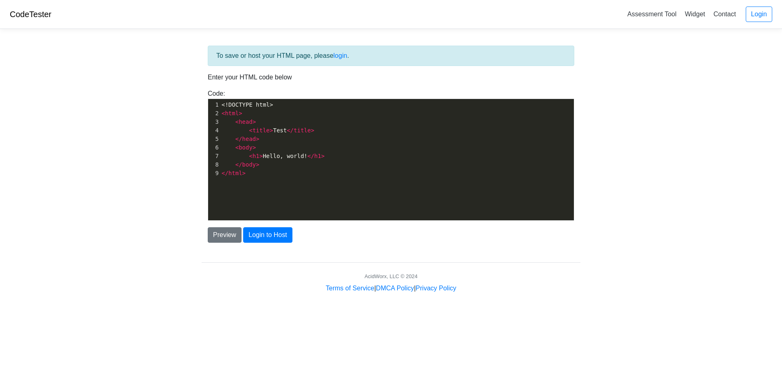
click at [268, 150] on pre "< body >" at bounding box center [400, 147] width 360 height 9
type textarea "<body>"
click at [268, 150] on pre "< body >" at bounding box center [400, 147] width 360 height 9
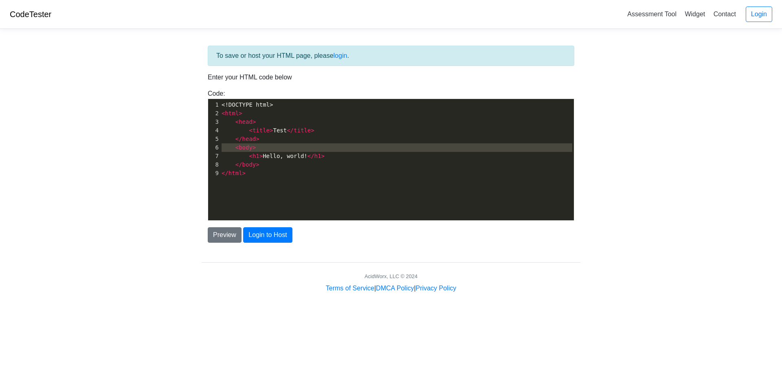
click at [268, 150] on pre "< body >" at bounding box center [400, 147] width 360 height 9
type textarea ">"
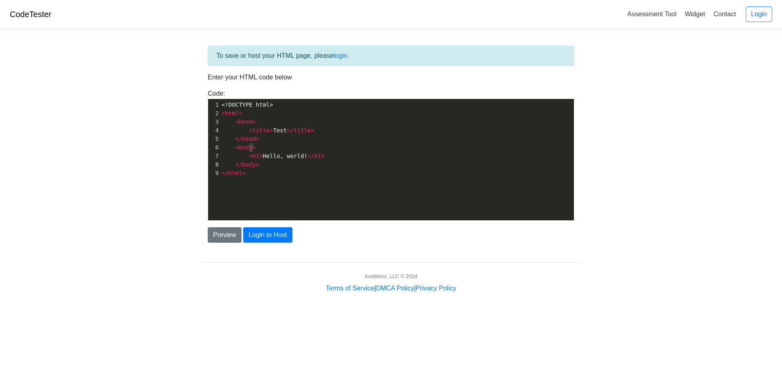
click at [268, 150] on pre "< body >" at bounding box center [400, 147] width 360 height 9
type textarea ">"
click at [268, 150] on pre "< body >" at bounding box center [400, 147] width 360 height 9
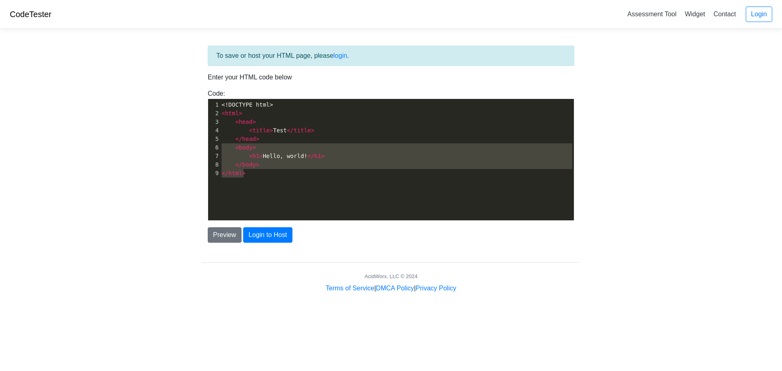
type textarea "<!DOCTYPE html> <html> <head> <title>Test</title> </head> <body> <h1>Hello, wor…"
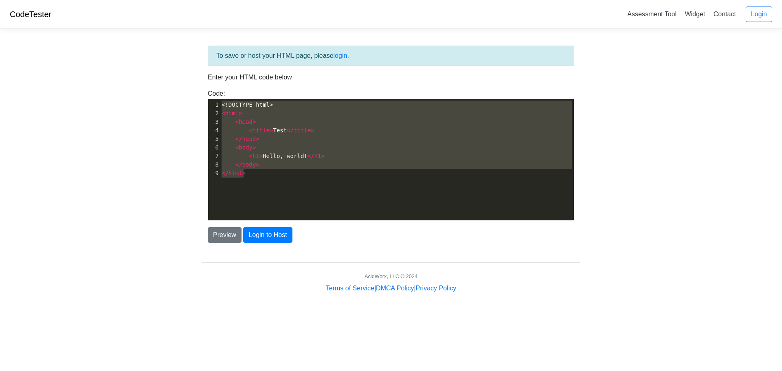
drag, startPoint x: 270, startPoint y: 179, endPoint x: 184, endPoint y: 97, distance: 119.0
click at [184, 97] on body "CodeTester Assessment Tool Widget Contact Login To save or host your HTML page,…" at bounding box center [391, 146] width 782 height 293
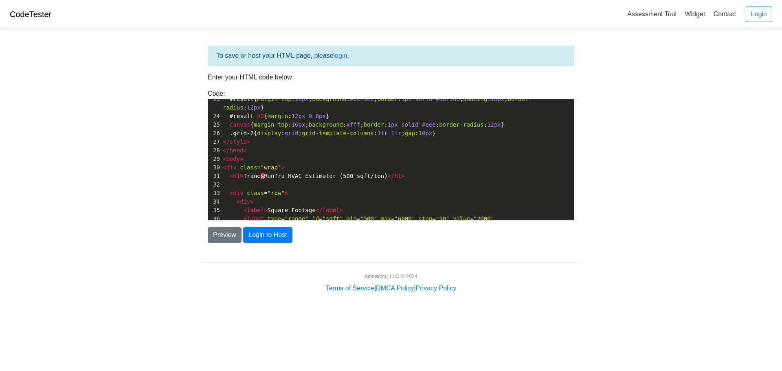
scroll to position [326, 0]
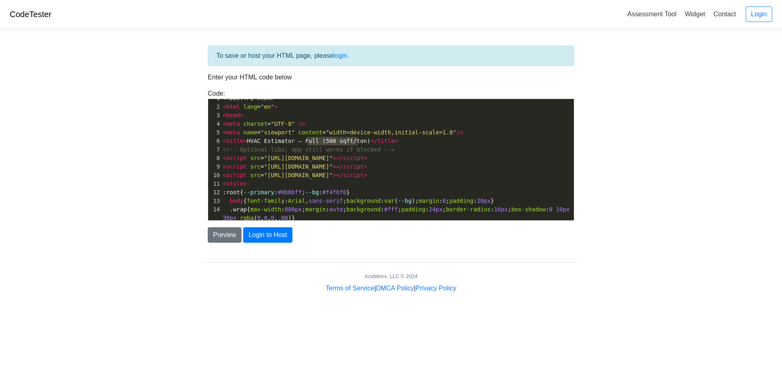
type textarea "(500 sqft/ton)"
drag, startPoint x: 356, startPoint y: 141, endPoint x: 311, endPoint y: 141, distance: 45.2
click at [311, 141] on span "< title > HVAC Estimator – Full (500 sqft/ton) </ title >" at bounding box center [310, 141] width 175 height 7
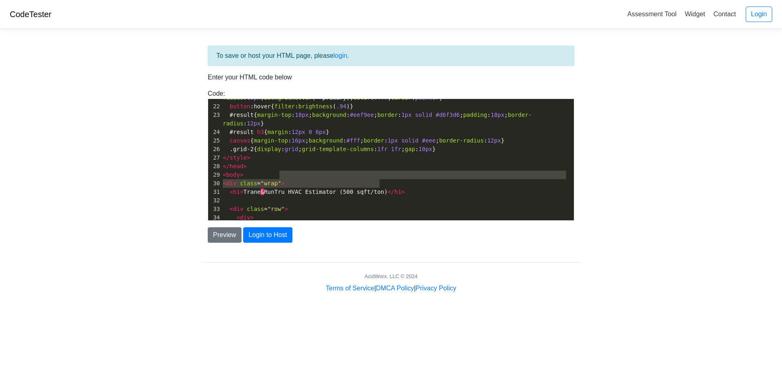
type textarea "(500 sqft/ton)"
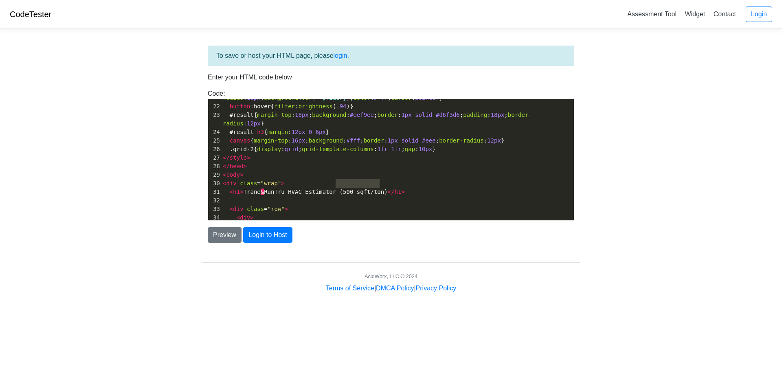
drag, startPoint x: 378, startPoint y: 182, endPoint x: 336, endPoint y: 186, distance: 42.1
click at [336, 189] on span "< h1 > Trane & RunTru HVAC Estimator (500 sqft/ton) </ h1 >" at bounding box center [314, 192] width 182 height 7
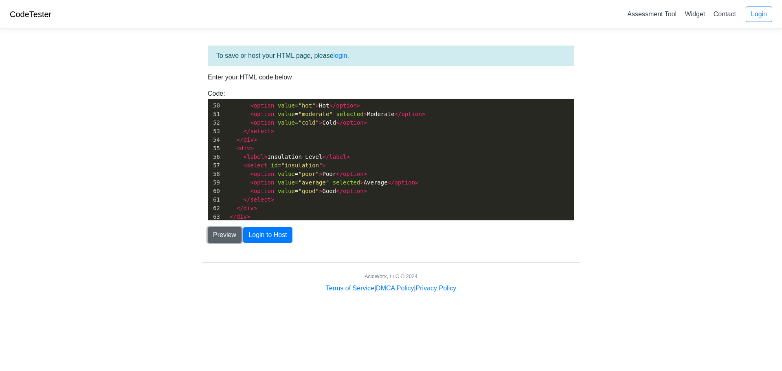
click at [218, 238] on button "Preview" at bounding box center [225, 234] width 34 height 15
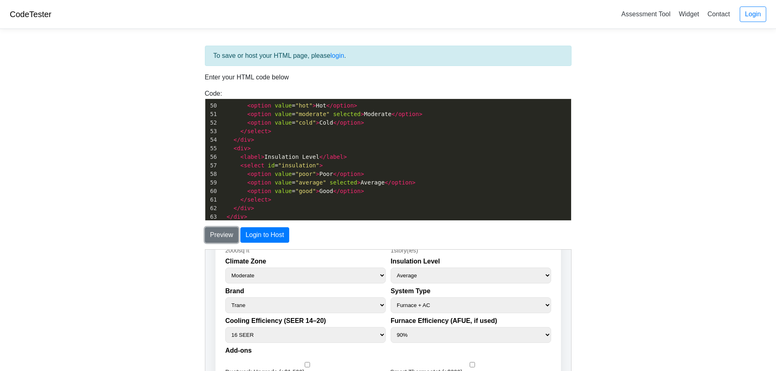
drag, startPoint x: 569, startPoint y: 289, endPoint x: 779, endPoint y: 554, distance: 338.4
click at [545, 303] on select "Furnace + AC Air Handler + AC Heat Pump Heat Pump + Air Handler" at bounding box center [470, 305] width 160 height 16
select select "heatPumpAirHandler"
click at [390, 297] on select "Furnace + AC Air Handler + AC Heat Pump Heat Pump + Air Handler" at bounding box center [470, 305] width 160 height 16
click at [380, 335] on select "14 SEER 15 SEER 16 SEER 17 SEER 18 SEER 19 SEER 20 SEER" at bounding box center [304, 335] width 160 height 16
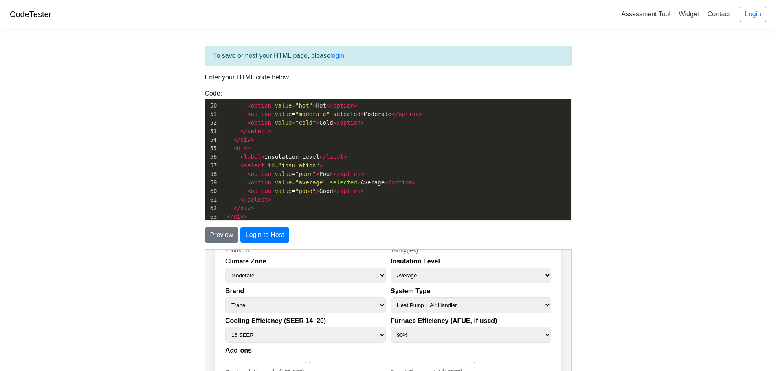
select select "20"
click at [224, 327] on select "14 SEER 15 SEER 16 SEER 17 SEER 18 SEER 19 SEER 20 SEER" at bounding box center [304, 335] width 160 height 16
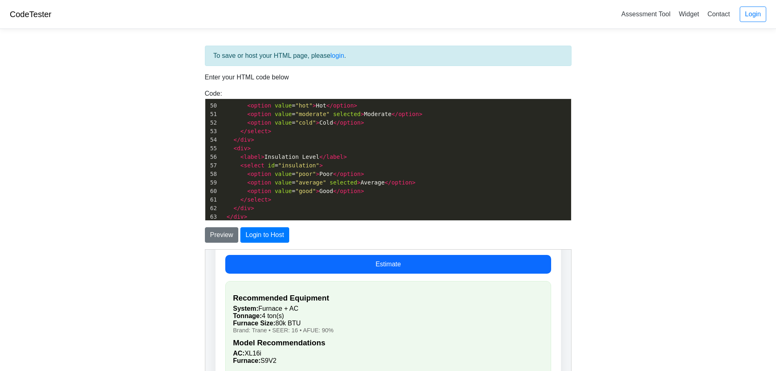
drag, startPoint x: 567, startPoint y: 298, endPoint x: 776, endPoint y: 585, distance: 356.0
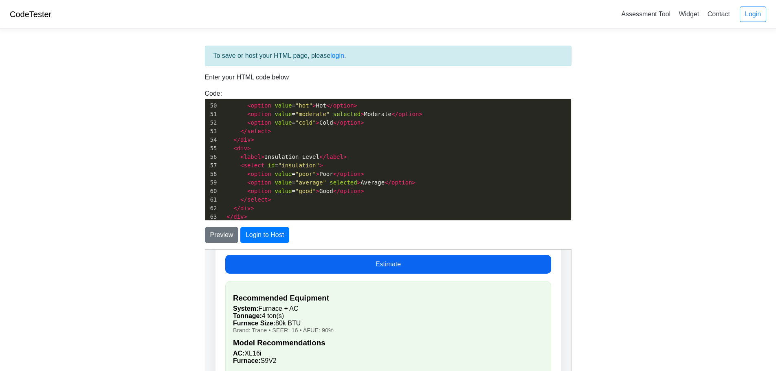
click at [513, 270] on button "Estimate" at bounding box center [387, 264] width 326 height 19
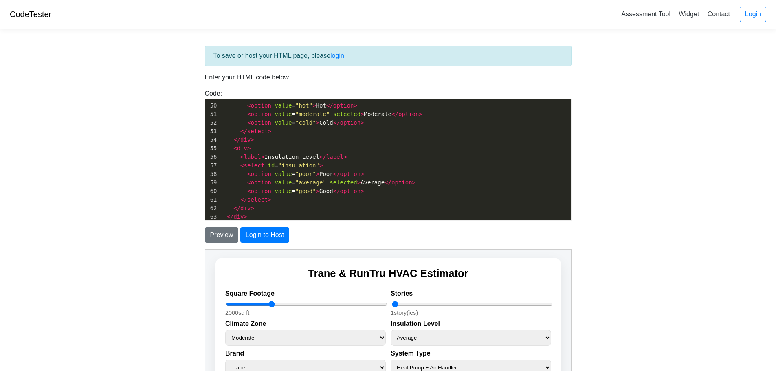
drag, startPoint x: 566, startPoint y: 327, endPoint x: 760, endPoint y: 489, distance: 252.7
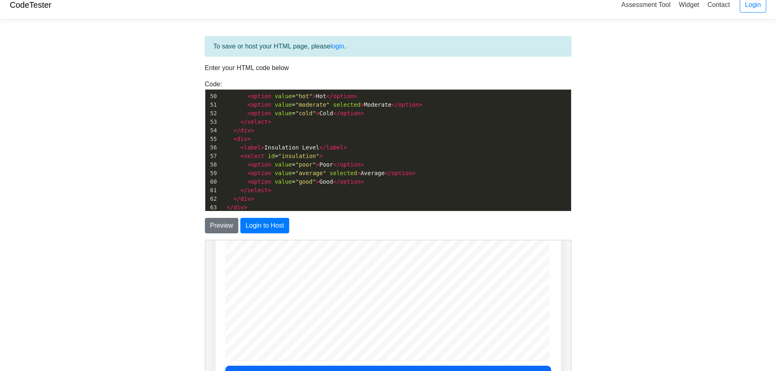
scroll to position [0, 0]
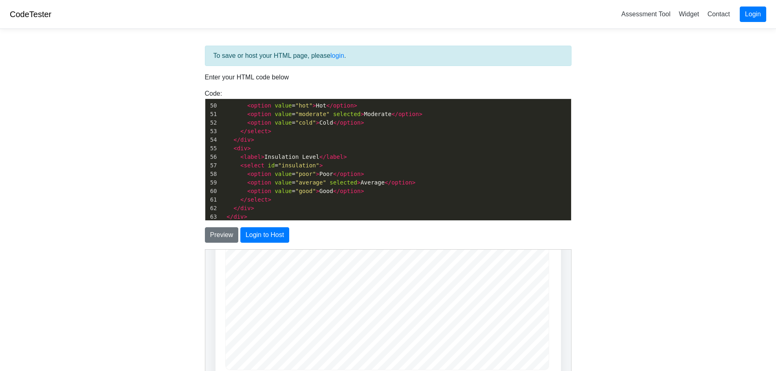
click at [754, 18] on link "Login" at bounding box center [753, 14] width 26 height 15
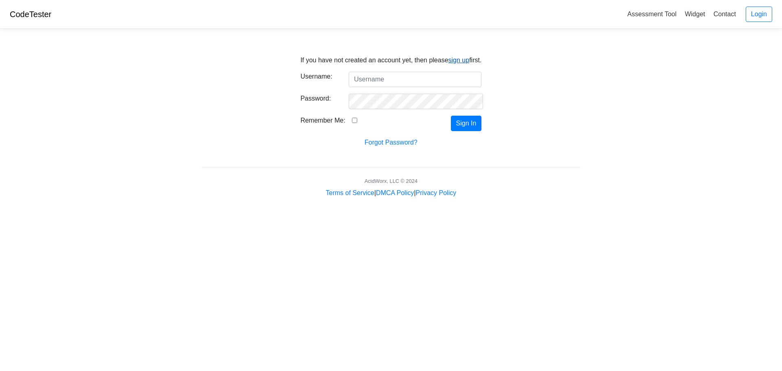
click at [458, 64] on link "sign up" at bounding box center [458, 60] width 21 height 7
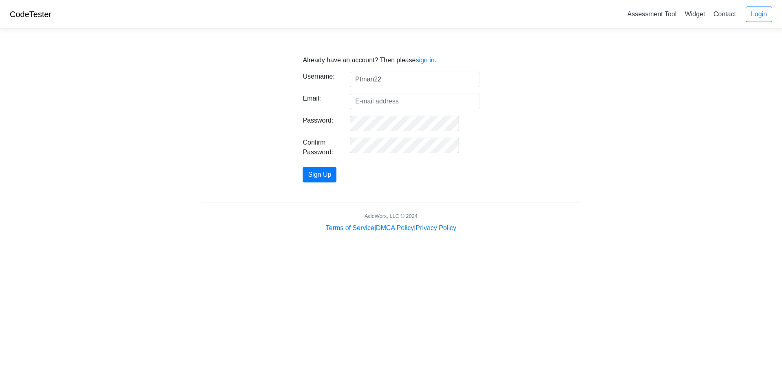
type input "Ptman22"
click at [379, 104] on input "Email:" at bounding box center [414, 101] width 129 height 15
type input "[EMAIL_ADDRESS][DOMAIN_NAME]"
click at [303, 167] on button "Sign Up" at bounding box center [320, 174] width 34 height 15
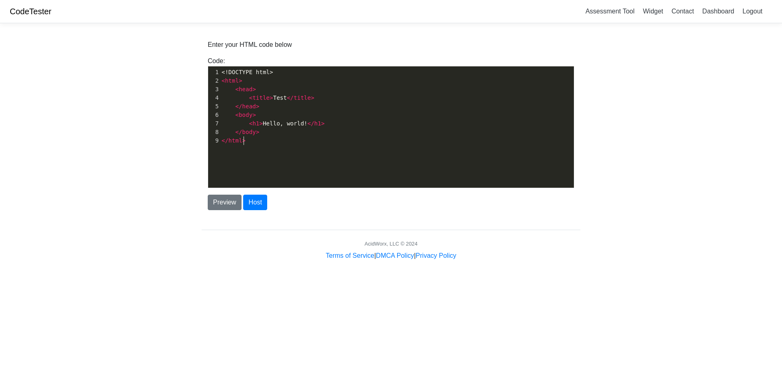
scroll to position [3, 0]
click at [261, 137] on pre "</ html >" at bounding box center [400, 140] width 360 height 9
type textarea "</html>"
click at [261, 137] on pre "</ html >" at bounding box center [400, 140] width 360 height 9
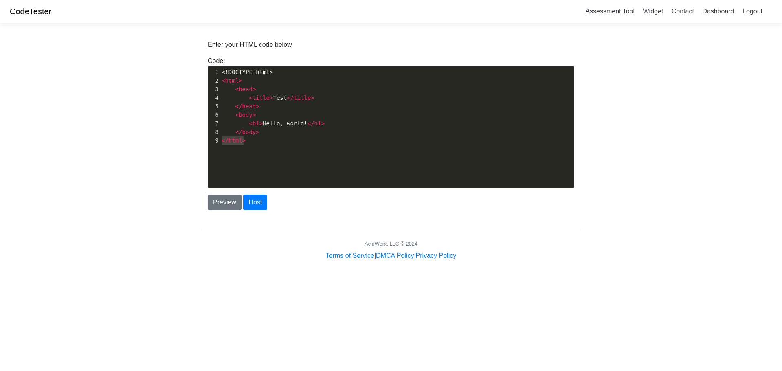
click at [261, 137] on pre "</ html >" at bounding box center [400, 140] width 360 height 9
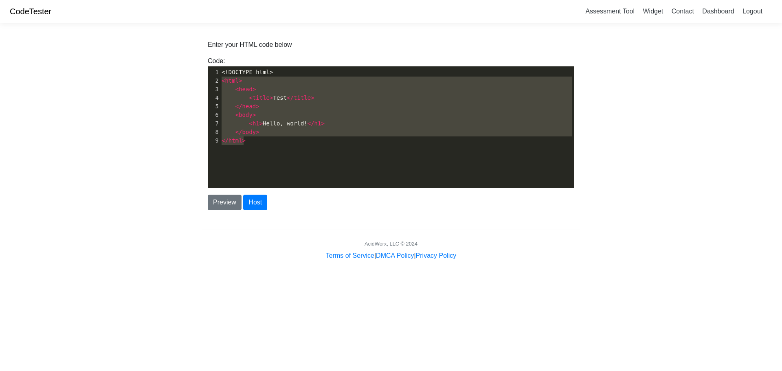
type textarea "<!DOCTYPE html> <html> <head> <title>Test</title> </head> <body> <h1>Hello, wor…"
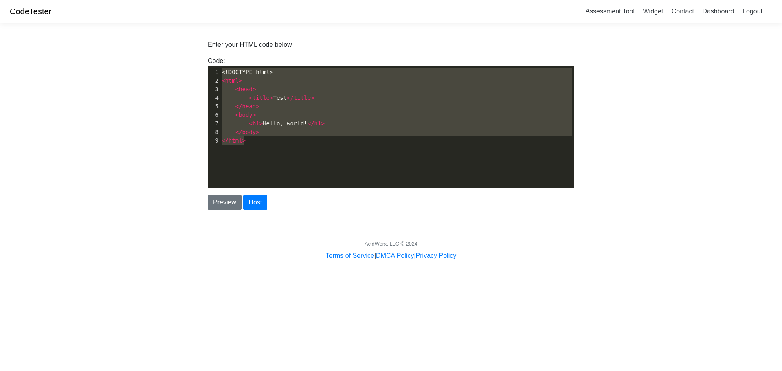
drag, startPoint x: 261, startPoint y: 137, endPoint x: 203, endPoint y: 66, distance: 91.5
click at [203, 66] on div "Code: <!DOCTYPE html> <html> <head> <title>Test</title> </head> <body> <h1>Hell…" at bounding box center [391, 122] width 379 height 132
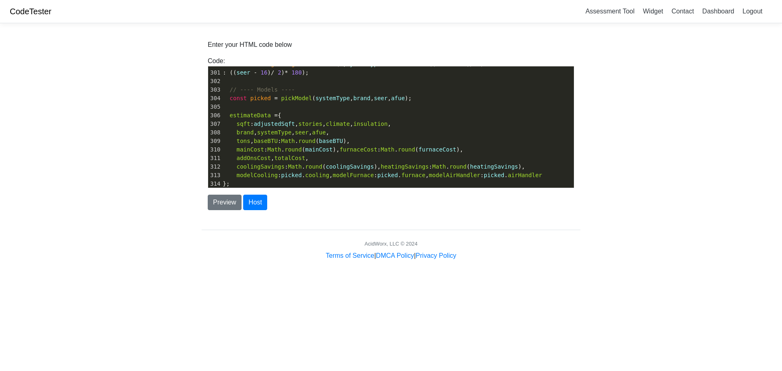
scroll to position [0, 0]
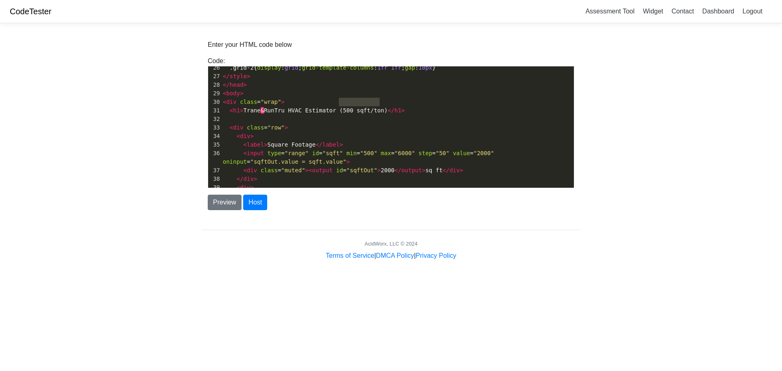
type textarea "(500 sqft/ton)"
drag, startPoint x: 379, startPoint y: 101, endPoint x: 336, endPoint y: 103, distance: 42.8
click at [336, 107] on span "< h1 > Trane & RunTru HVAC Estimator (500 sqft/ton) </ h1 >" at bounding box center [314, 110] width 182 height 7
click at [229, 203] on button "Preview" at bounding box center [225, 202] width 34 height 15
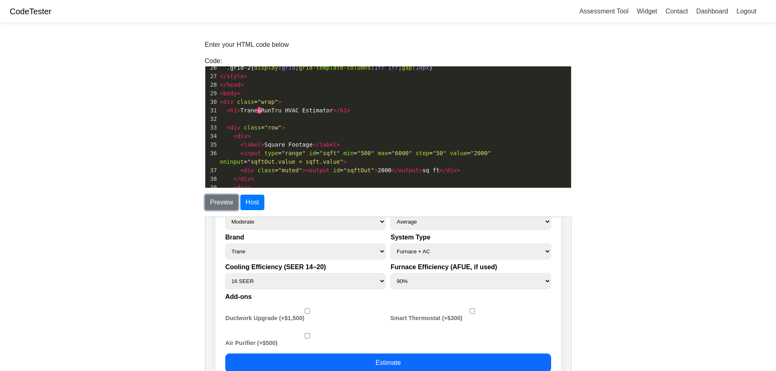
drag, startPoint x: 567, startPoint y: 232, endPoint x: 779, endPoint y: 470, distance: 318.8
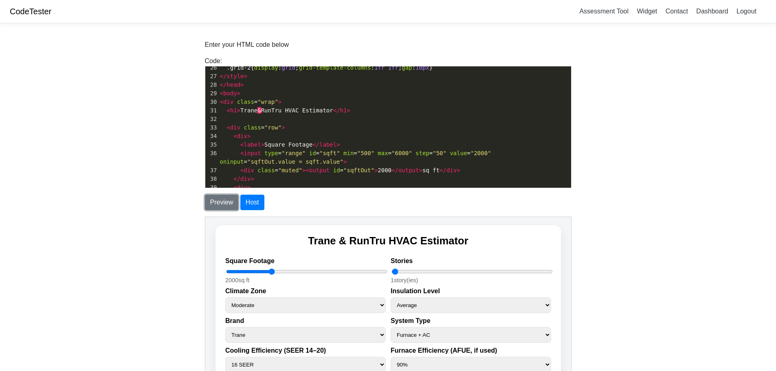
drag, startPoint x: 567, startPoint y: 253, endPoint x: 763, endPoint y: 432, distance: 265.5
click at [258, 206] on button "Host" at bounding box center [252, 202] width 24 height 15
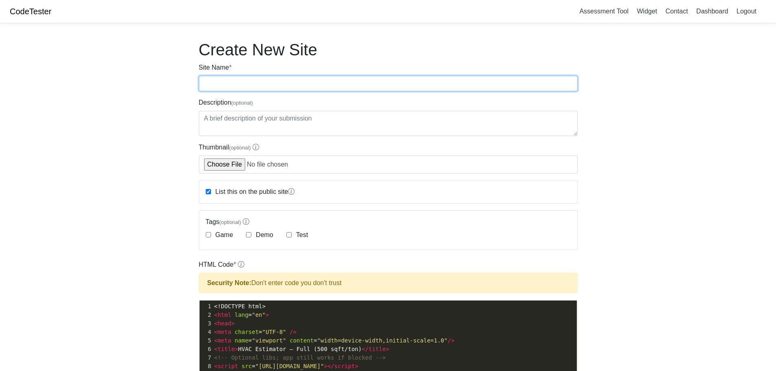
click at [341, 88] on input "Site Name *" at bounding box center [388, 83] width 379 height 15
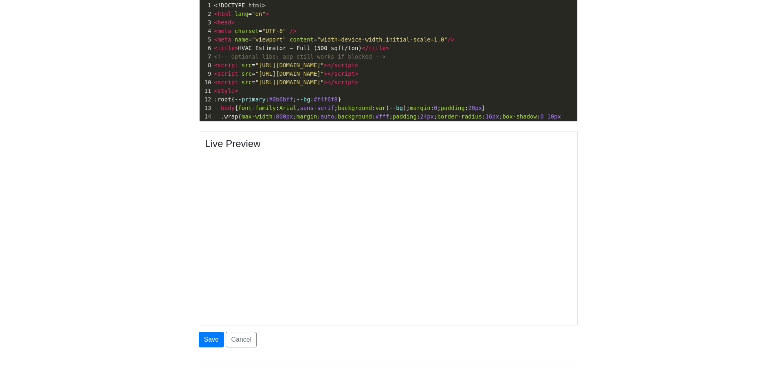
scroll to position [347, 0]
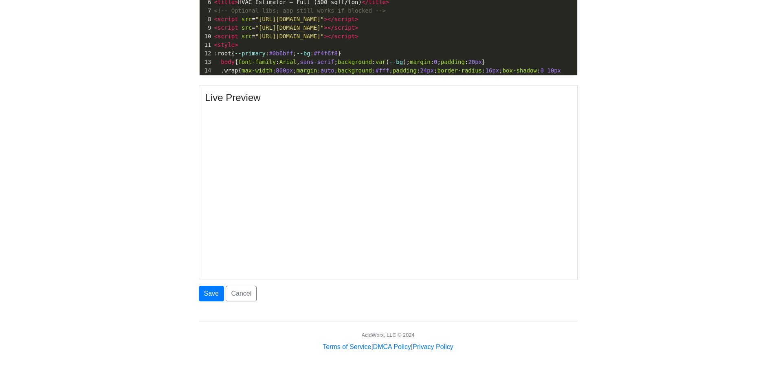
type input "[DOMAIN_NAME]"
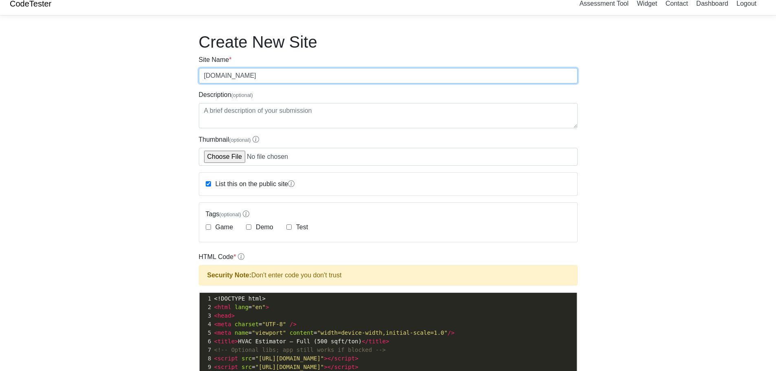
scroll to position [0, 0]
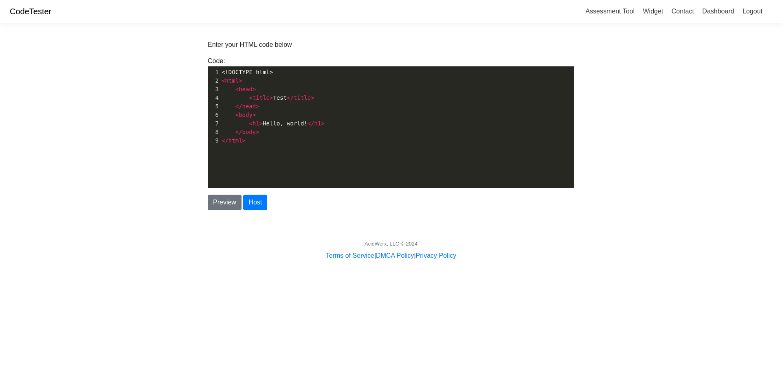
scroll to position [3, 0]
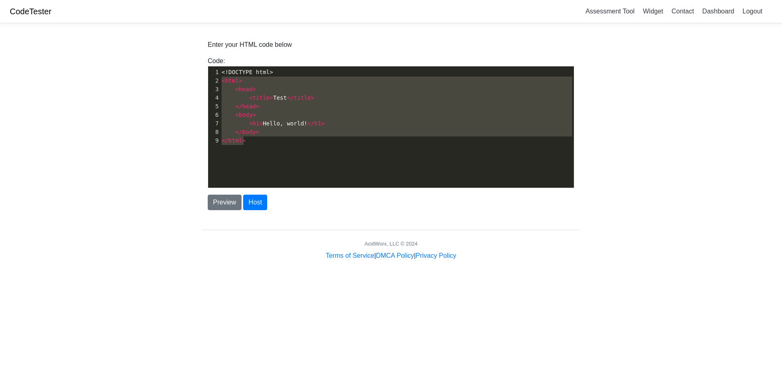
type textarea "<!DOCTYPE html> <html> <head> <title>Test</title> </head> <body> <h1>Hello, wor…"
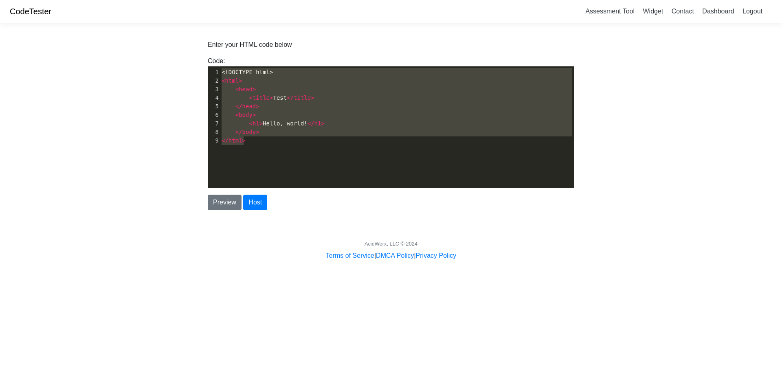
drag, startPoint x: 257, startPoint y: 142, endPoint x: 198, endPoint y: 59, distance: 102.4
click at [198, 59] on div "Enter your HTML code below Code: <!DOCTYPE html> <html> <head> <title>Test</tit…" at bounding box center [391, 145] width 391 height 231
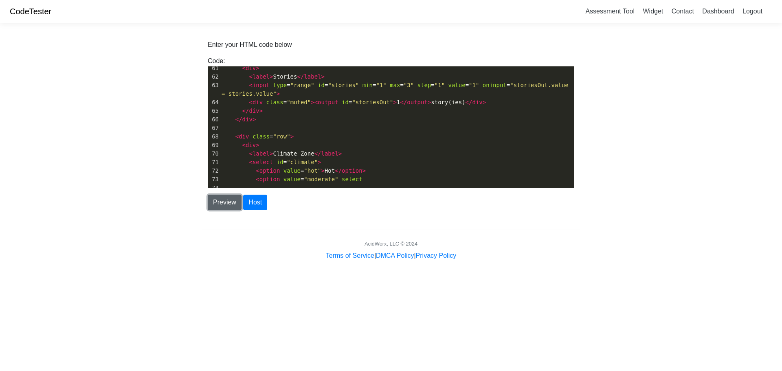
click at [229, 203] on button "Preview" at bounding box center [225, 202] width 34 height 15
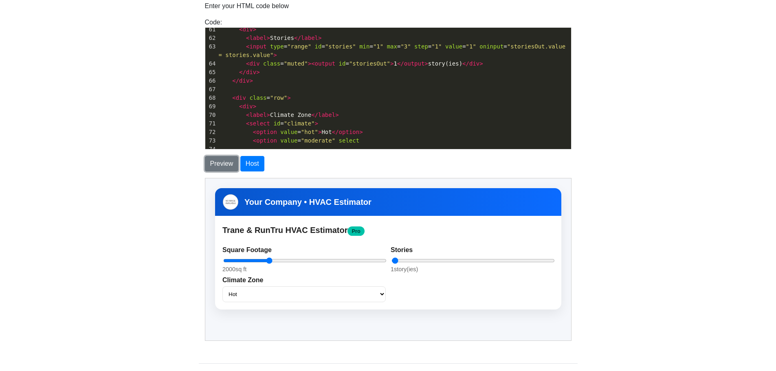
scroll to position [39, 0]
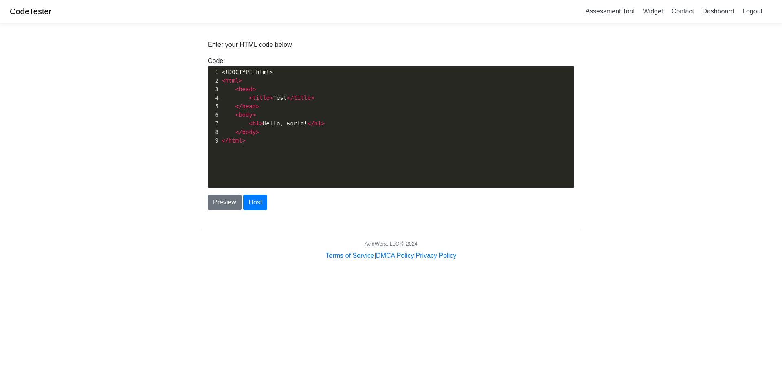
scroll to position [3, 0]
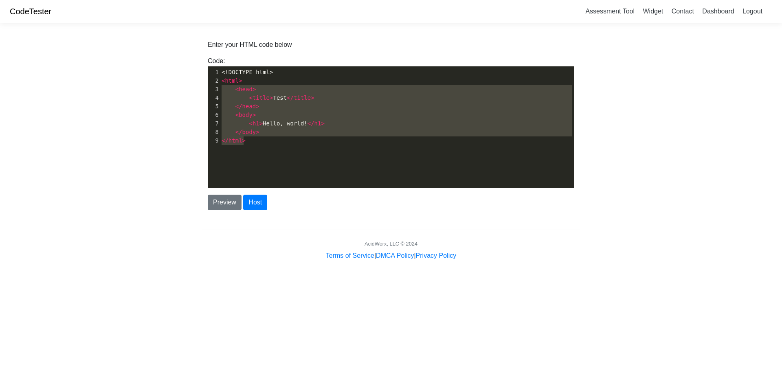
type textarea "<!DOCTYPE html> <html> <head> <title>Test</title> </head> <body> <h1>Hello, wor…"
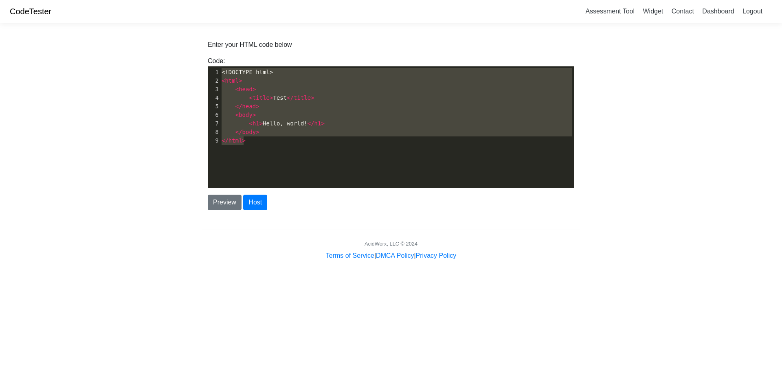
drag, startPoint x: 268, startPoint y: 140, endPoint x: 208, endPoint y: 60, distance: 100.4
click at [208, 60] on div "Code: <!DOCTYPE html> <html> <head> <title>Test</title> </head> <body> <h1>Hell…" at bounding box center [391, 122] width 379 height 132
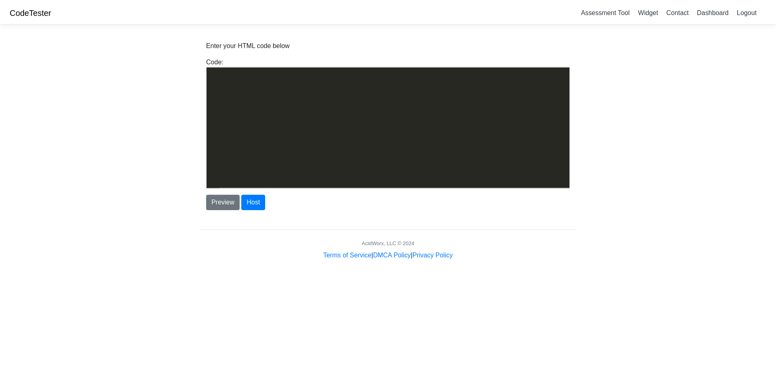
scroll to position [3965, 0]
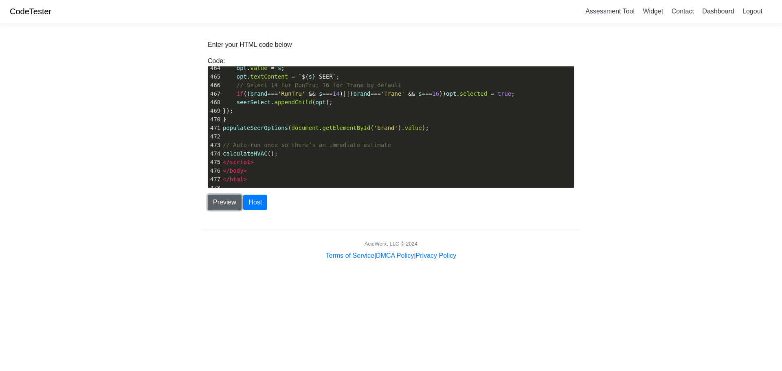
click at [226, 205] on button "Preview" at bounding box center [225, 202] width 34 height 15
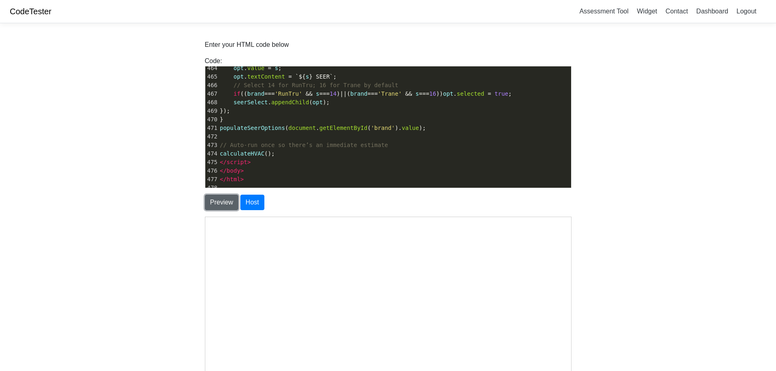
select select "16"
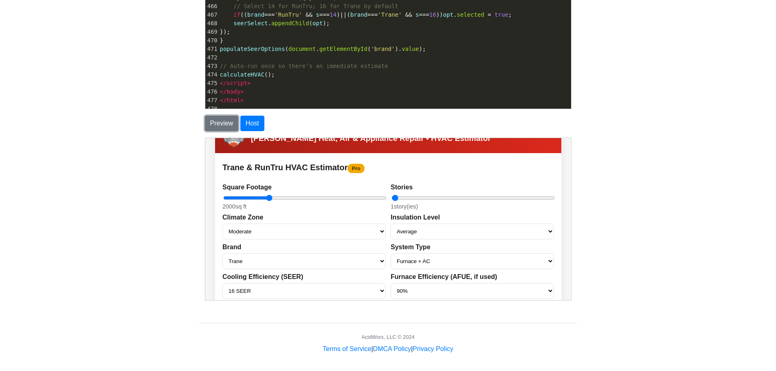
scroll to position [22, 0]
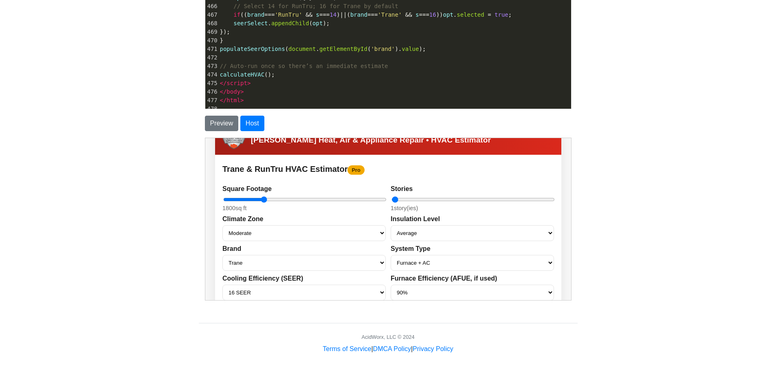
drag, startPoint x: 267, startPoint y: 198, endPoint x: 262, endPoint y: 197, distance: 4.9
type input "1800"
click at [262, 197] on input "range" at bounding box center [303, 199] width 163 height 7
click at [540, 258] on select "Furnace + AC Air Handler + AC Heat Pump Heat Pump + Air Handler" at bounding box center [471, 263] width 163 height 16
select select "heatPumpAirHandler"
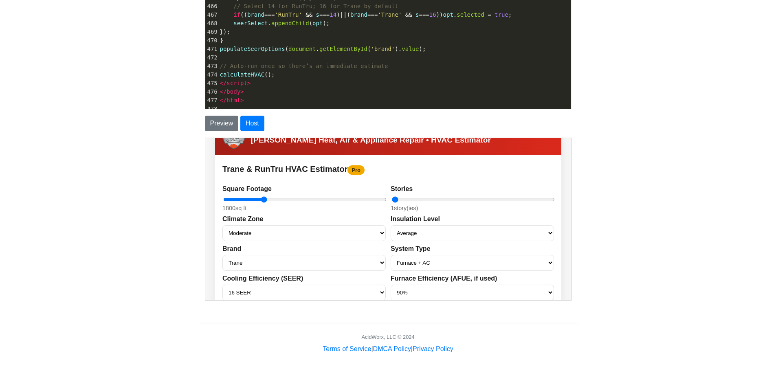
click at [390, 255] on select "Furnace + AC Air Handler + AC Heat Pump Heat Pump + Air Handler" at bounding box center [471, 263] width 163 height 16
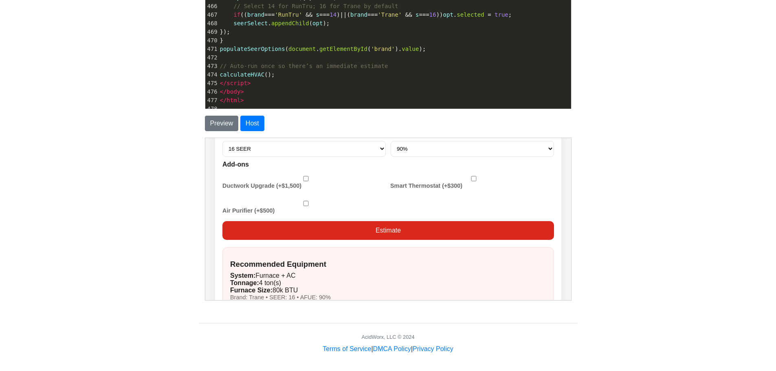
scroll to position [168, 0]
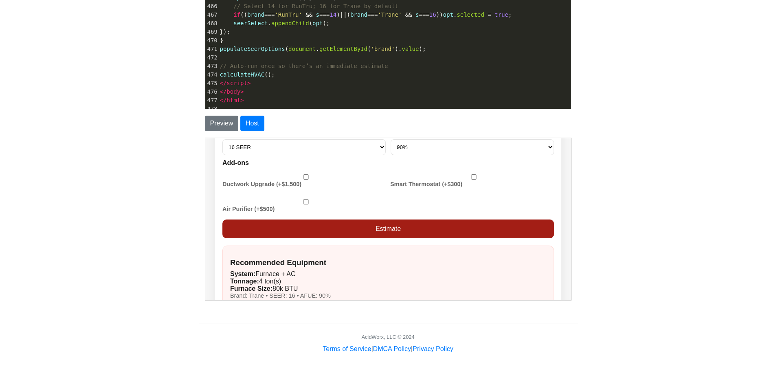
click at [504, 227] on button "Estimate" at bounding box center [388, 228] width 332 height 19
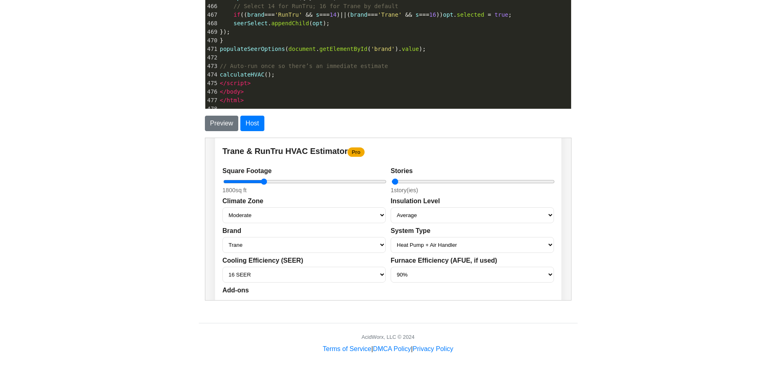
scroll to position [39, 0]
click at [378, 276] on select "14 SEER 15 SEER 16 SEER 17 SEER 18 SEER 19 SEER 20 SEER" at bounding box center [303, 276] width 163 height 16
click at [222, 268] on select "14 SEER 15 SEER 16 SEER 17 SEER 18 SEER 19 SEER 20 SEER" at bounding box center [303, 276] width 163 height 16
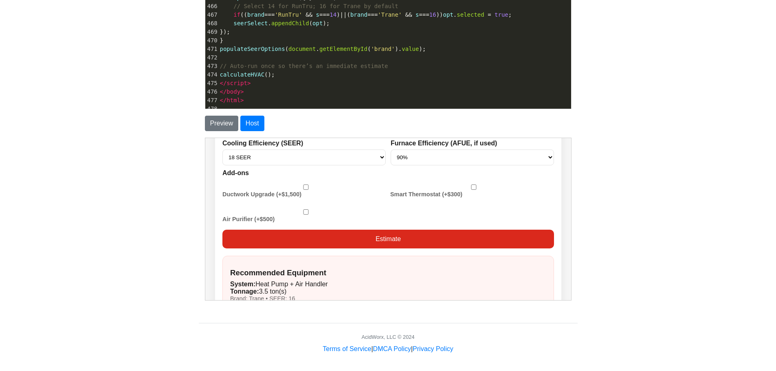
scroll to position [163, 0]
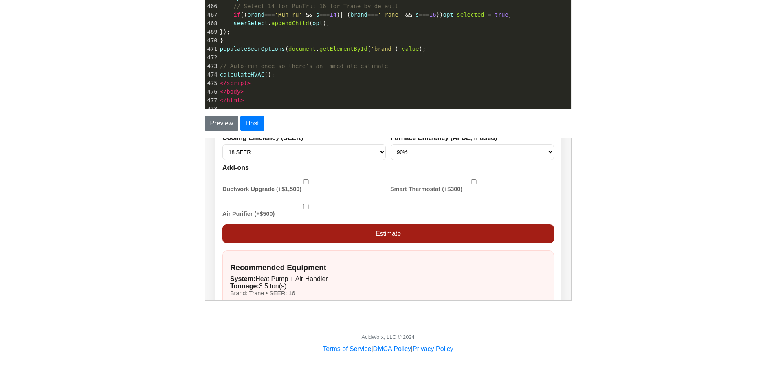
click at [516, 240] on button "Estimate" at bounding box center [388, 233] width 332 height 19
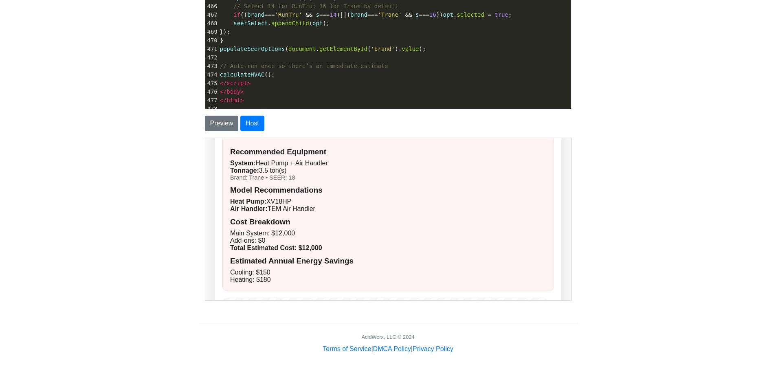
scroll to position [282, 0]
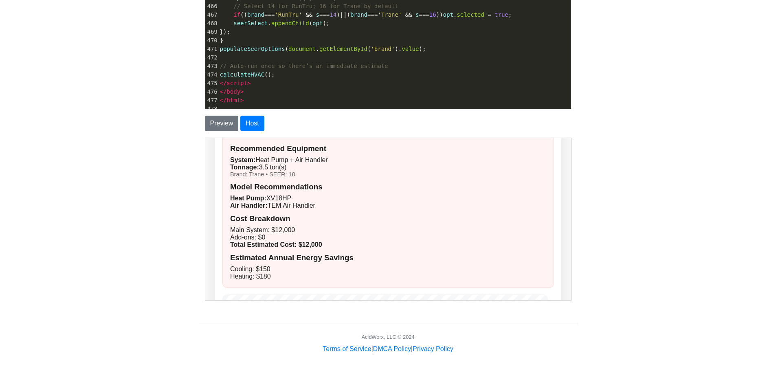
drag, startPoint x: 566, startPoint y: 199, endPoint x: 777, endPoint y: 366, distance: 268.8
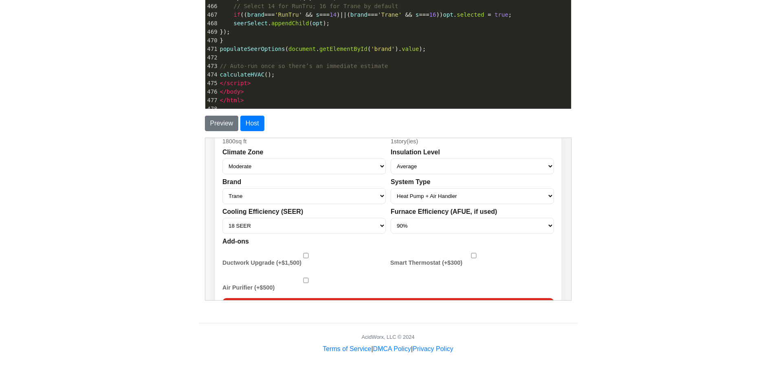
scroll to position [92, 0]
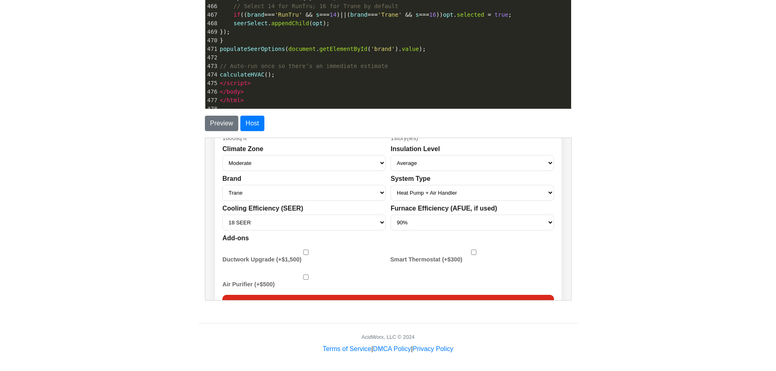
click at [377, 222] on select "14 SEER 15 SEER 16 SEER 17 SEER 18 SEER 19 SEER 20 SEER" at bounding box center [303, 222] width 163 height 16
select select "14"
click at [222, 214] on select "14 SEER 15 SEER 16 SEER 17 SEER 18 SEER 19 SEER 20 SEER" at bounding box center [303, 222] width 163 height 16
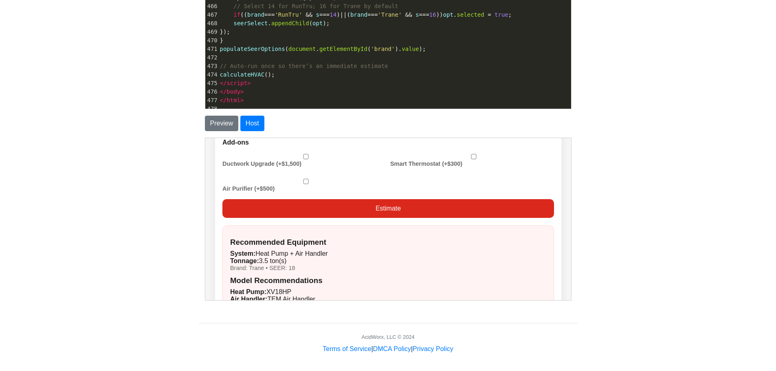
scroll to position [195, 0]
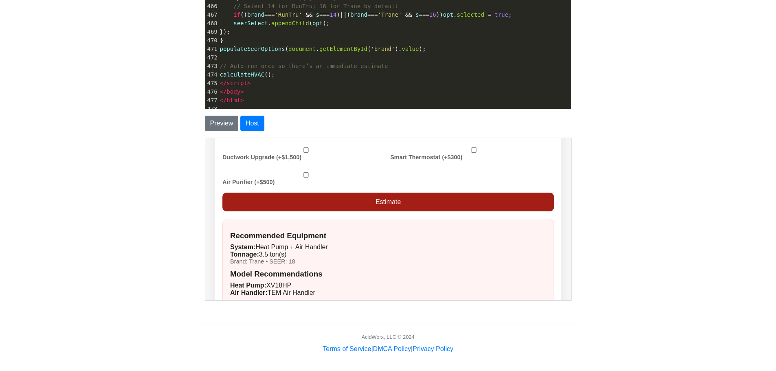
click at [513, 201] on button "Estimate" at bounding box center [388, 201] width 332 height 19
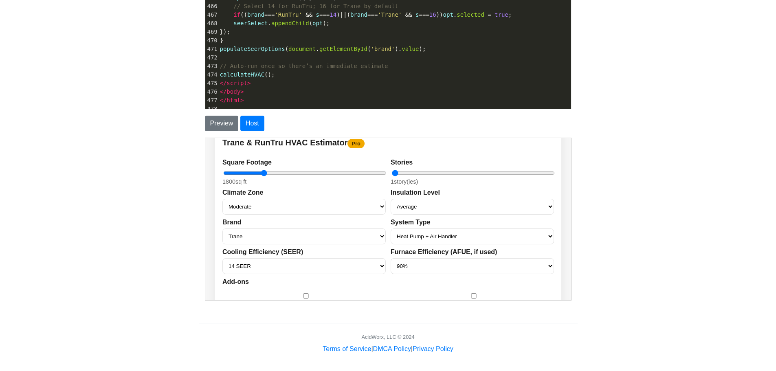
scroll to position [40, 0]
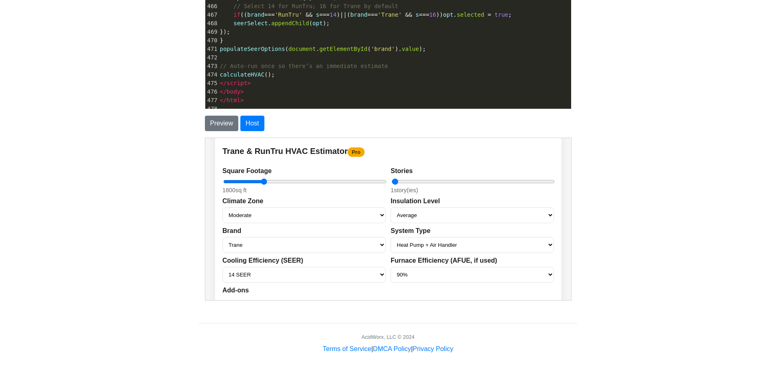
click at [376, 243] on select "Trane RunTru" at bounding box center [303, 245] width 163 height 16
select select "RunTru"
click at [222, 237] on select "Trane RunTru" at bounding box center [303, 245] width 163 height 16
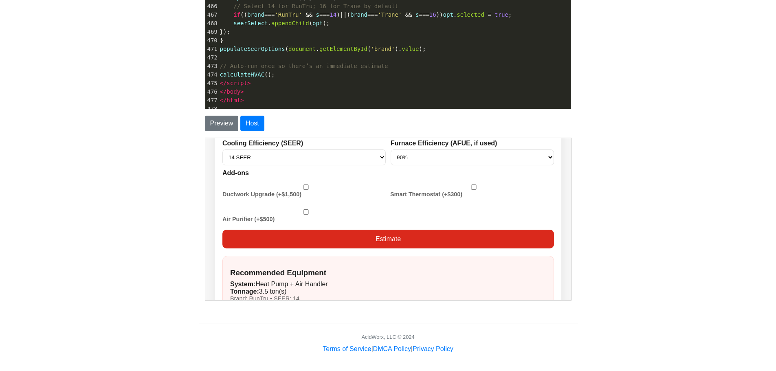
scroll to position [160, 0]
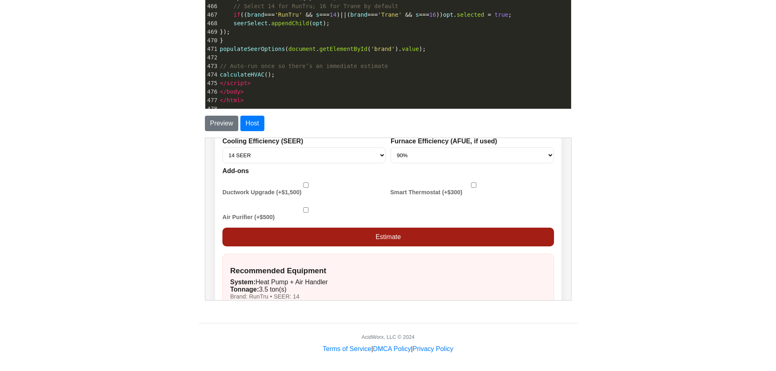
click at [521, 233] on button "Estimate" at bounding box center [388, 236] width 332 height 19
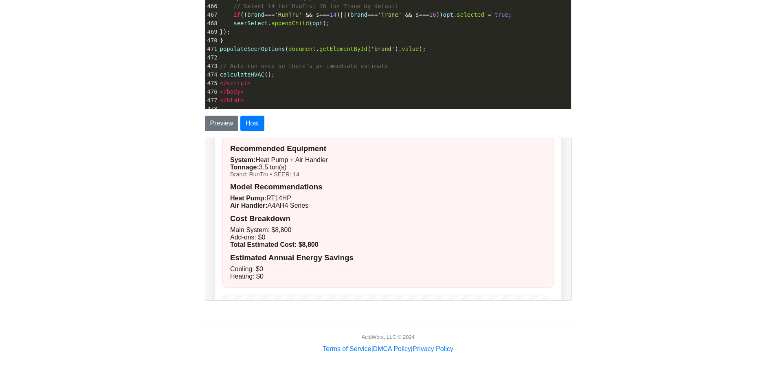
scroll to position [277, 0]
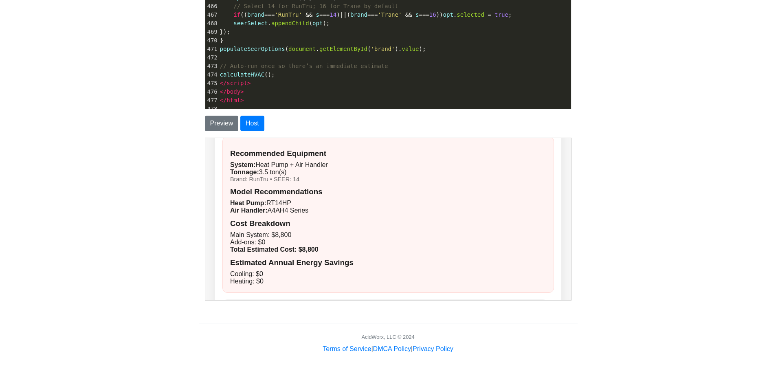
drag, startPoint x: 568, startPoint y: 198, endPoint x: 785, endPoint y: 365, distance: 273.0
